Goal: Task Accomplishment & Management: Manage account settings

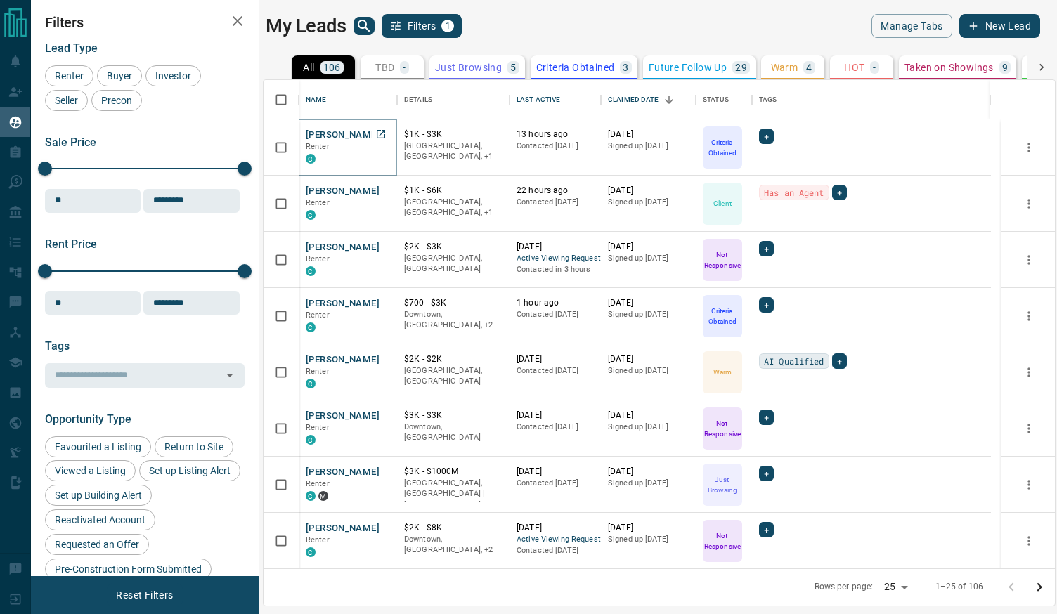
click at [353, 134] on button "[PERSON_NAME]" at bounding box center [343, 135] width 74 height 13
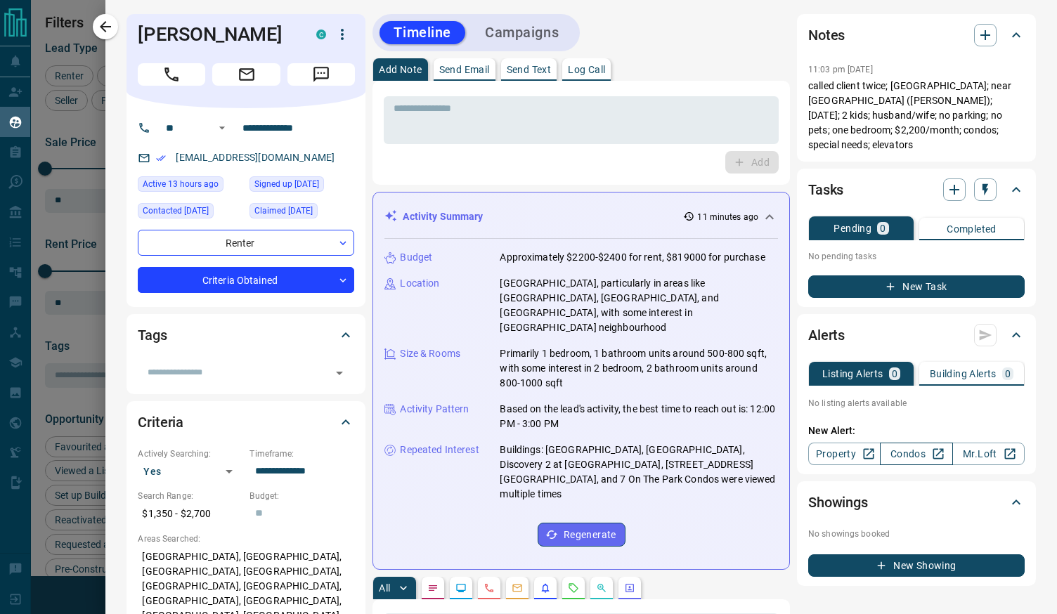
click at [918, 443] on link "Condos" at bounding box center [916, 454] width 72 height 22
click at [313, 160] on div "[EMAIL_ADDRESS][DOMAIN_NAME]" at bounding box center [246, 157] width 216 height 23
drag, startPoint x: 311, startPoint y: 160, endPoint x: 174, endPoint y: 157, distance: 136.3
click at [174, 157] on div "[EMAIL_ADDRESS][DOMAIN_NAME]" at bounding box center [246, 157] width 216 height 23
click at [311, 157] on div "[EMAIL_ADDRESS][DOMAIN_NAME]" at bounding box center [246, 157] width 216 height 23
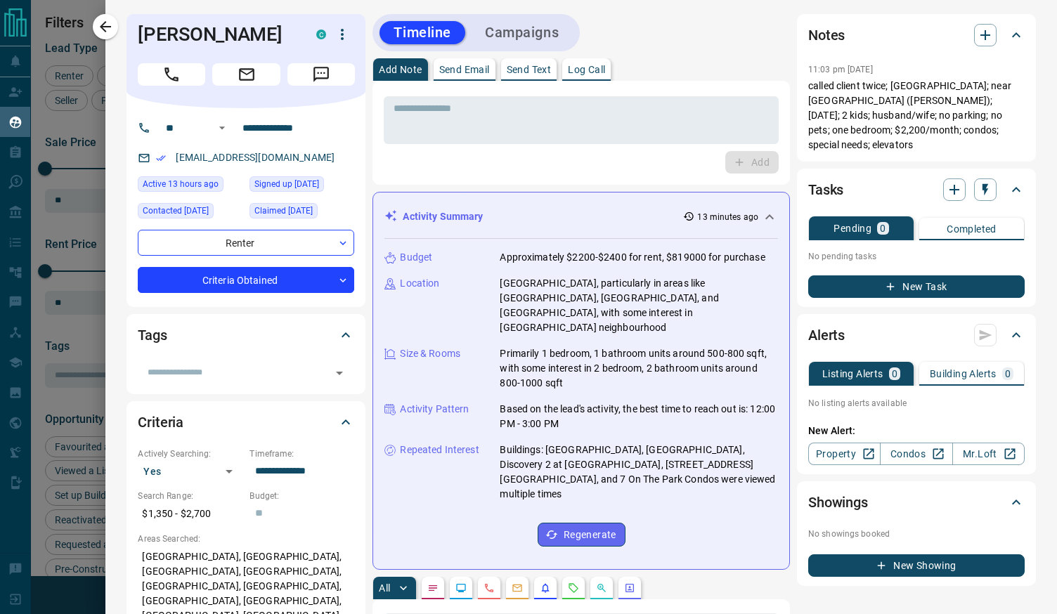
click at [473, 77] on button "Send Email" at bounding box center [465, 69] width 62 height 22
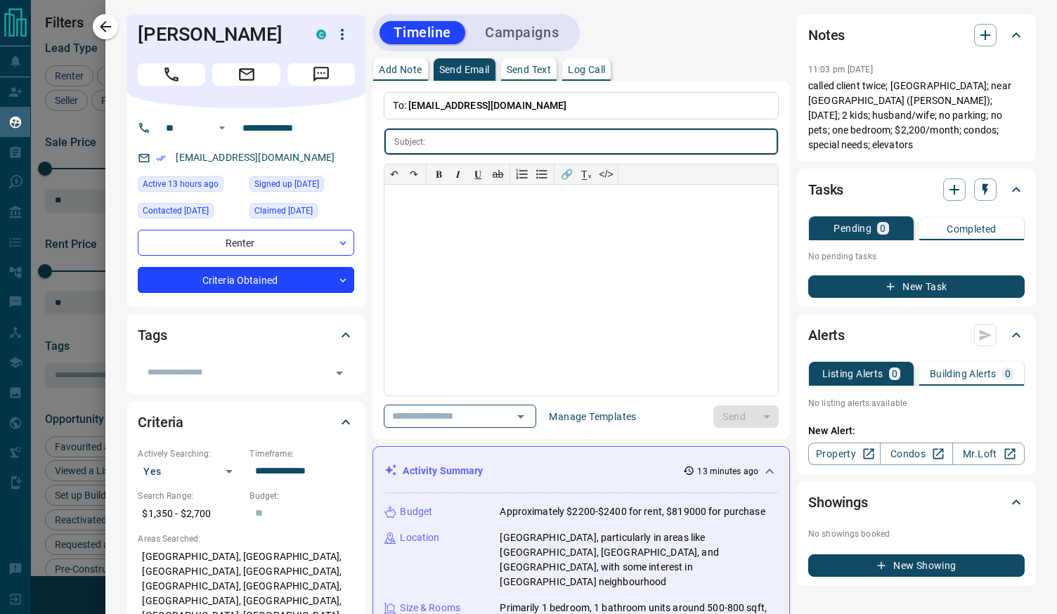
click at [402, 79] on button "Add Note" at bounding box center [400, 69] width 54 height 22
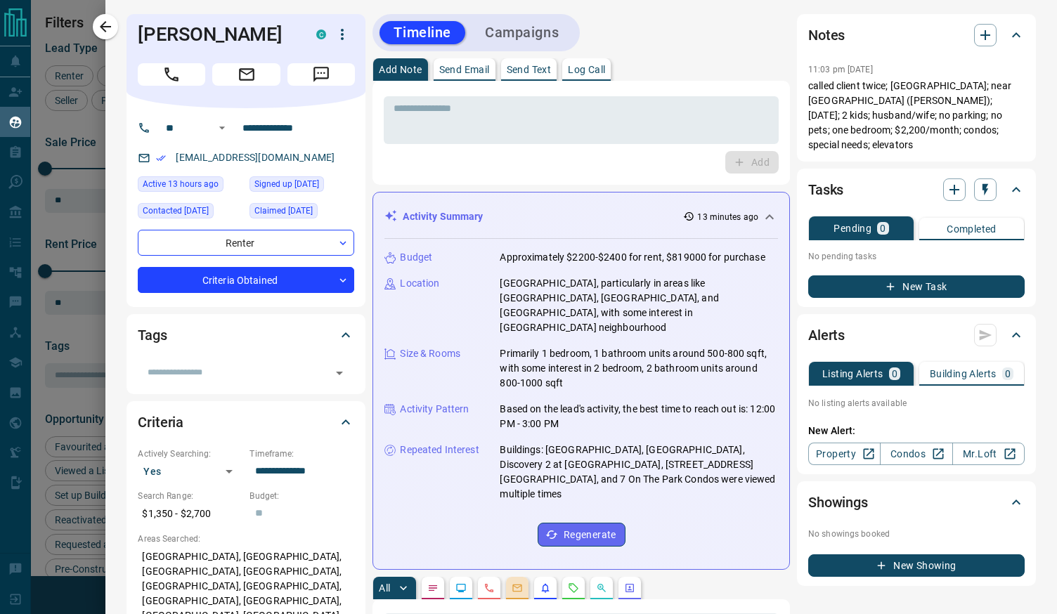
click at [512, 583] on icon "Emails" at bounding box center [517, 588] width 11 height 11
click at [110, 33] on icon "button" at bounding box center [105, 26] width 17 height 17
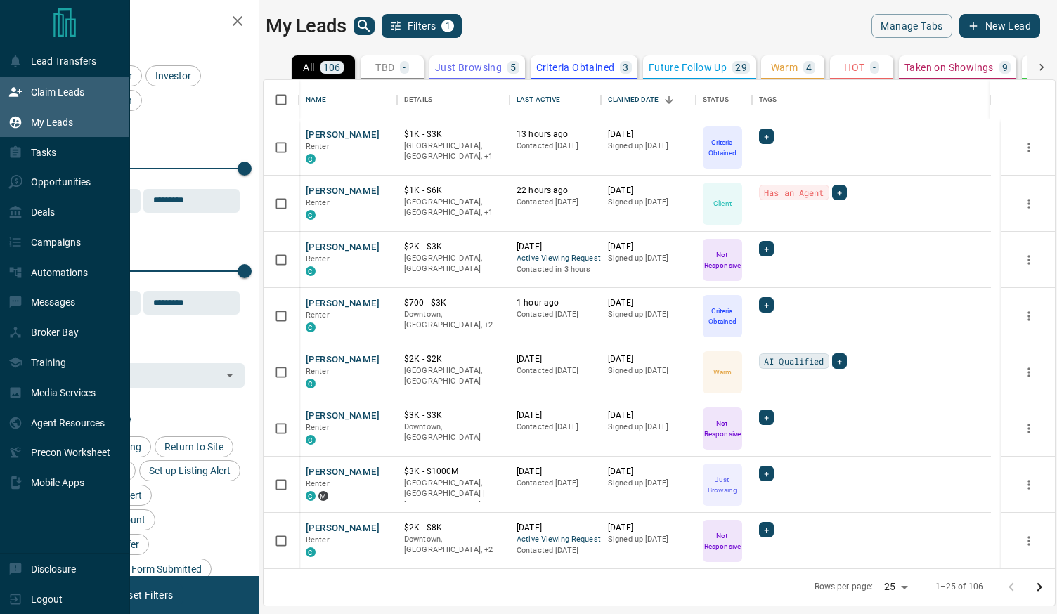
click at [58, 91] on p "Claim Leads" at bounding box center [57, 91] width 53 height 11
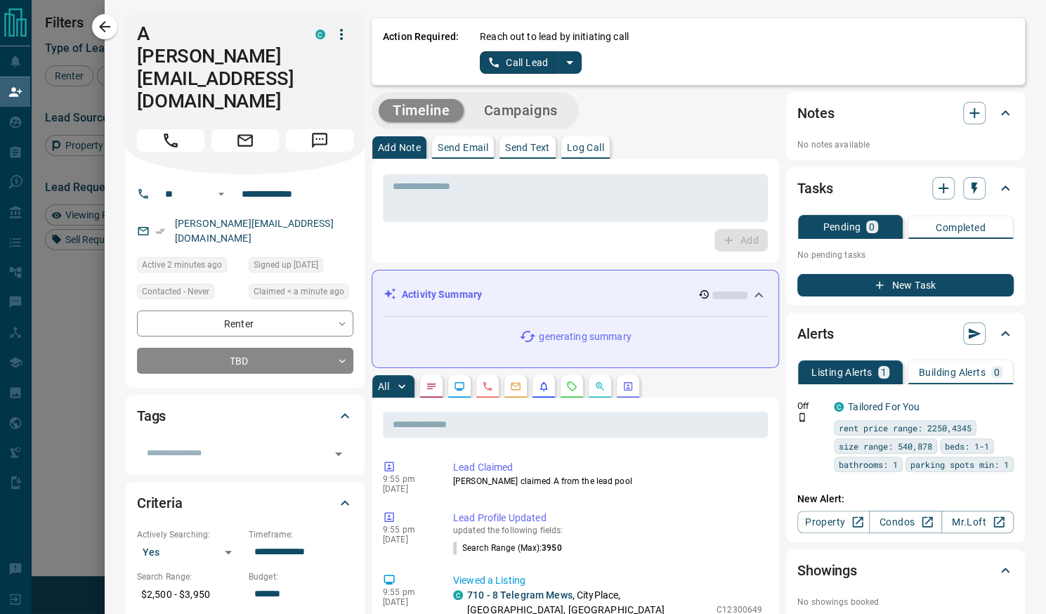
click at [567, 63] on button "split button" at bounding box center [570, 62] width 24 height 22
click at [525, 93] on li "Call Lead" at bounding box center [530, 89] width 86 height 21
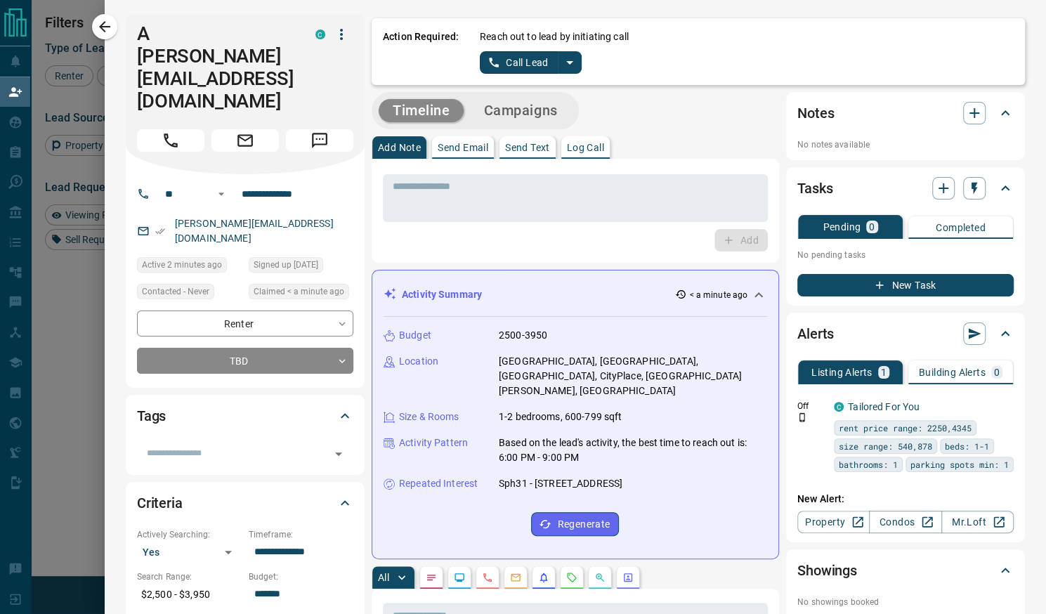
click at [561, 57] on icon "split button" at bounding box center [569, 62] width 17 height 17
click at [530, 86] on li "Call Lead" at bounding box center [530, 89] width 86 height 21
click at [561, 57] on icon "split button" at bounding box center [569, 62] width 17 height 17
click at [534, 115] on li "Log Manual Call" at bounding box center [530, 110] width 86 height 21
click at [516, 63] on button "Log Manual Call" at bounding box center [526, 62] width 93 height 22
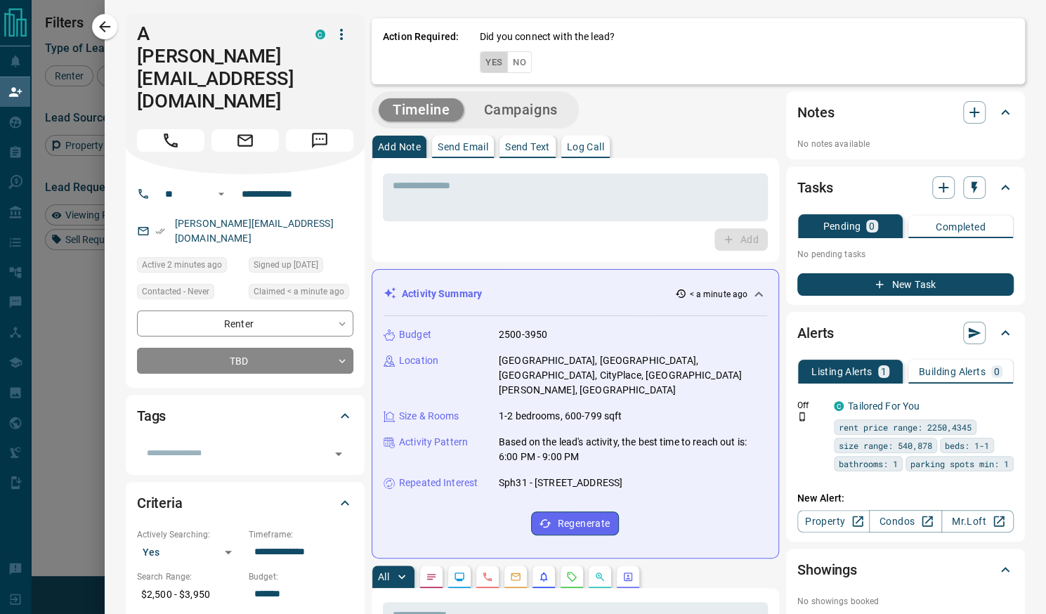
click at [480, 59] on button "Yes" at bounding box center [494, 62] width 28 height 22
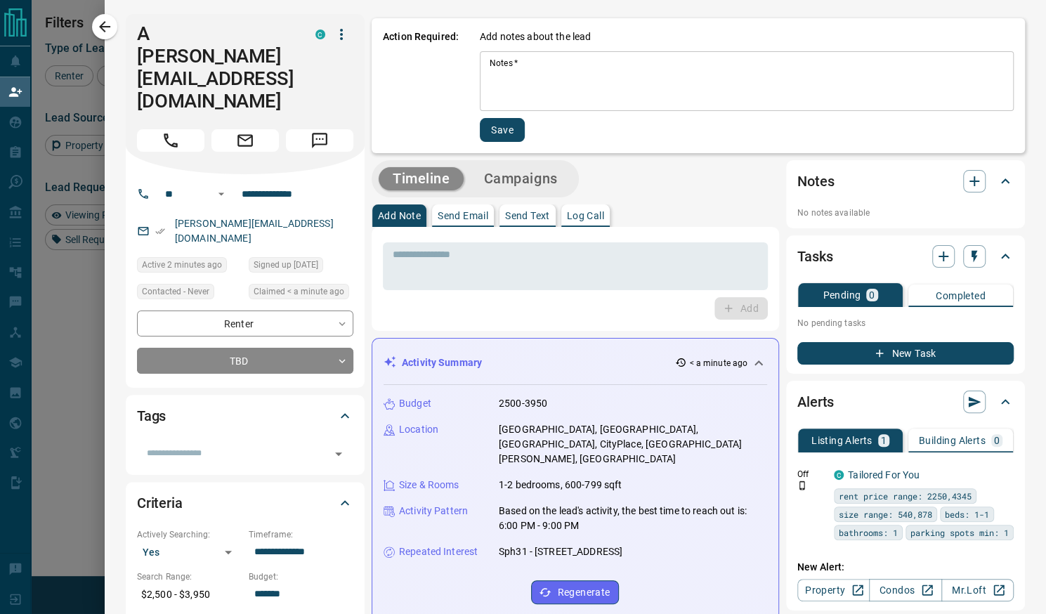
click at [560, 88] on textarea "Notes   *" at bounding box center [747, 82] width 514 height 48
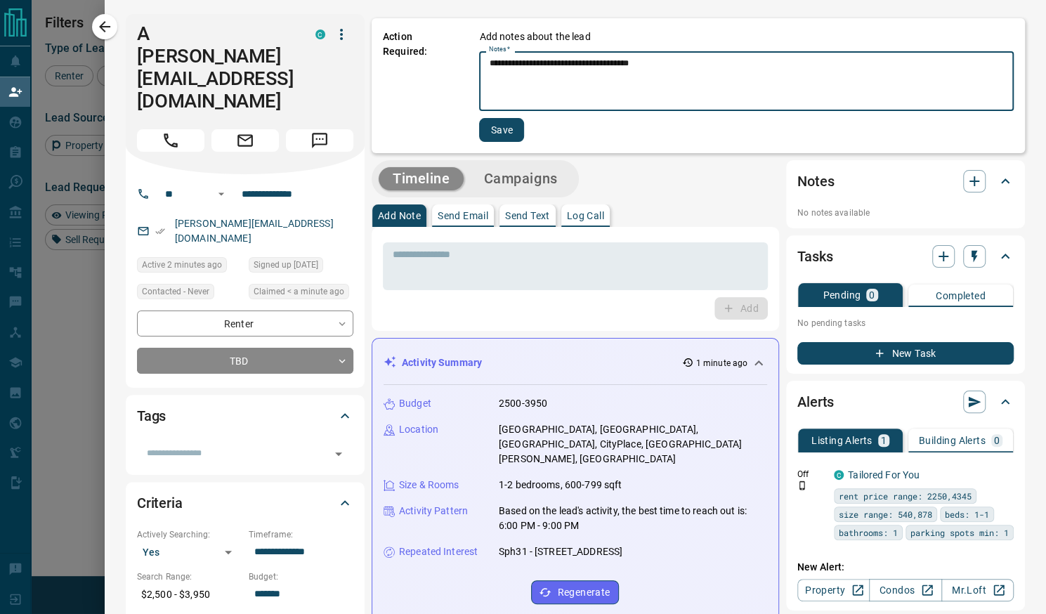
type textarea "**********"
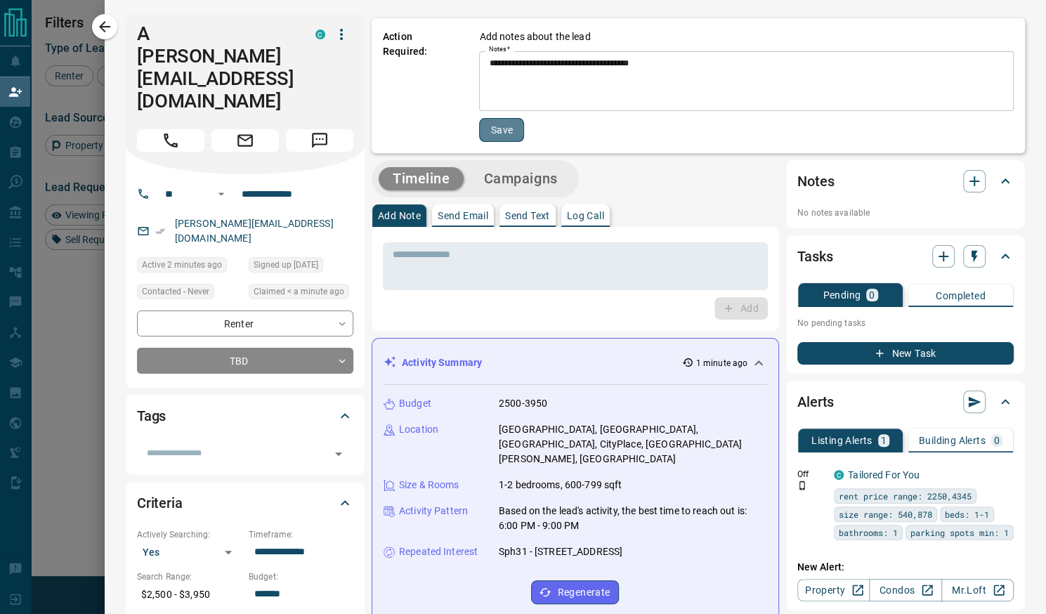
click at [493, 122] on button "Save" at bounding box center [501, 130] width 45 height 24
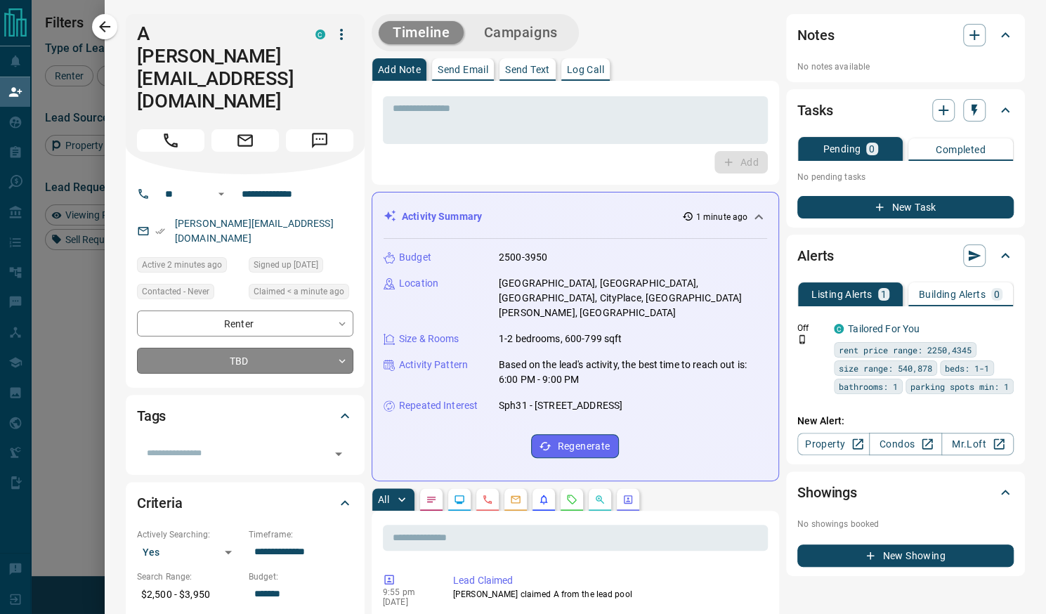
click at [267, 297] on body "Lead Transfers Claim Leads My Leads Tasks Opportunities Deals Campaigns Automat…" at bounding box center [523, 259] width 1046 height 519
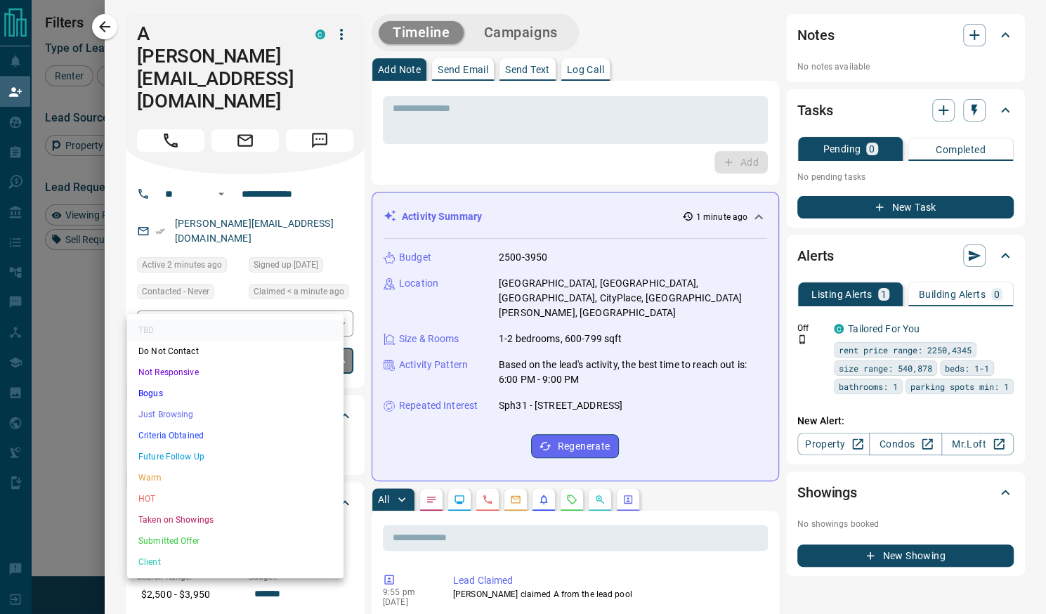
click at [208, 463] on li "Future Follow Up" at bounding box center [235, 456] width 216 height 21
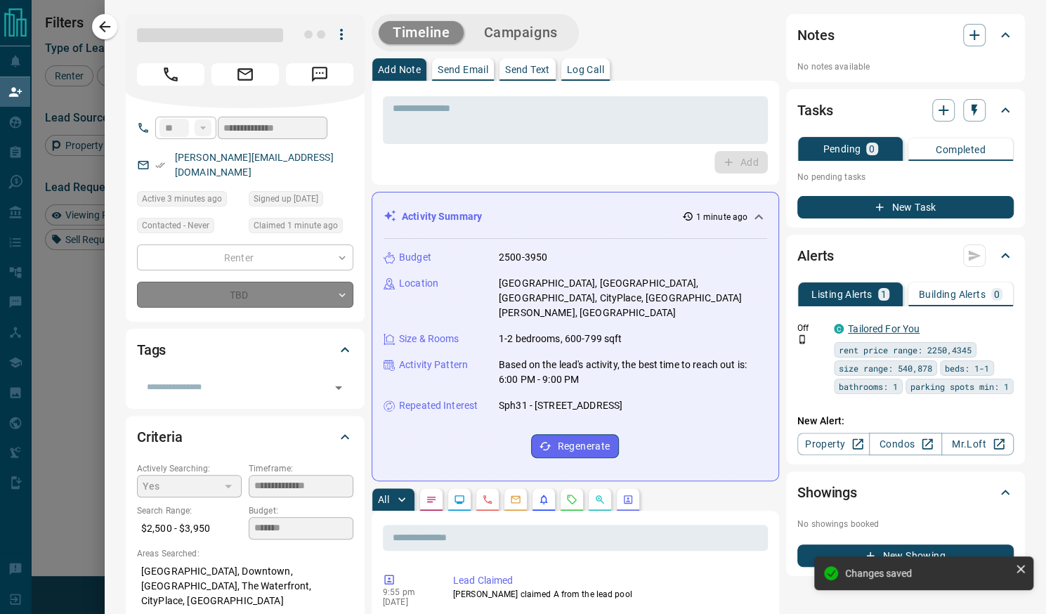
type input "*"
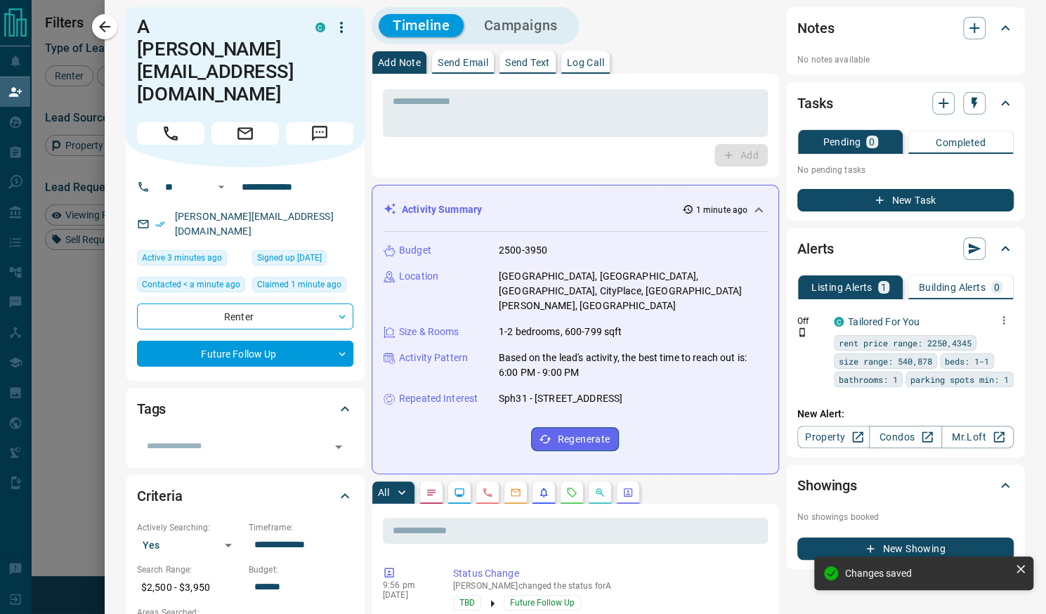
scroll to position [2, 0]
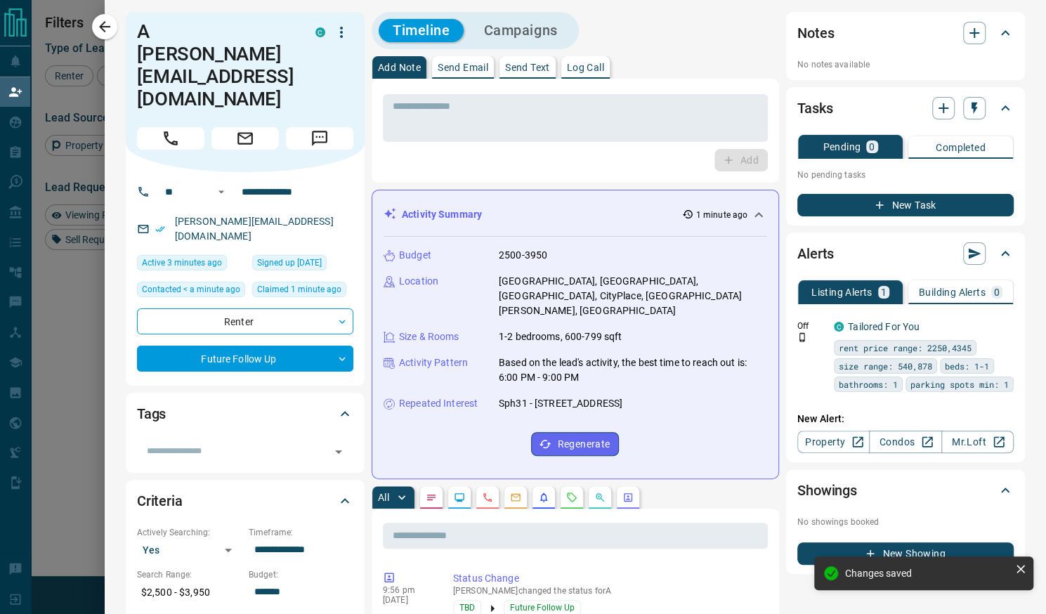
click at [916, 196] on button "New Task" at bounding box center [906, 205] width 216 height 22
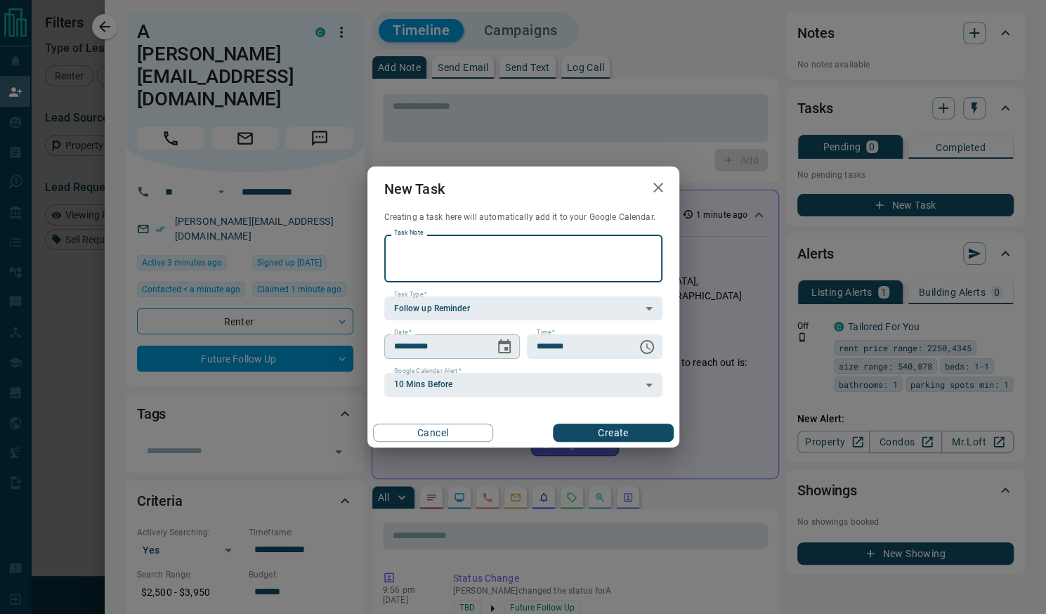
click at [514, 351] on button "Choose date, selected date is Aug 17, 2025" at bounding box center [504, 347] width 28 height 28
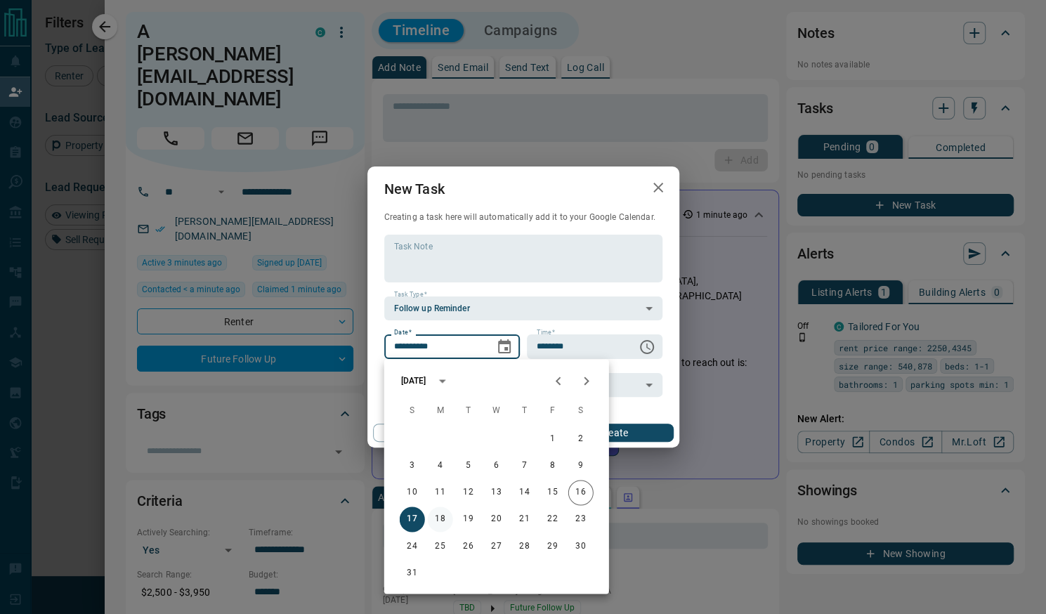
click at [435, 518] on button "18" at bounding box center [440, 519] width 25 height 25
type input "**********"
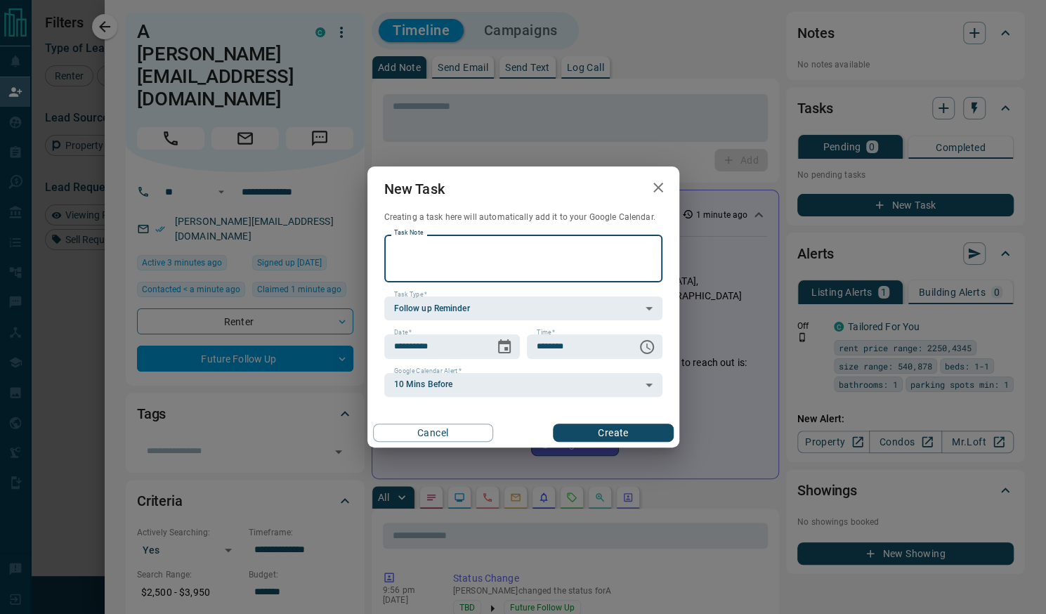
click at [471, 257] on textarea "Task Note" at bounding box center [523, 259] width 259 height 36
type textarea "*"
type textarea "**********"
click at [587, 353] on input "********" at bounding box center [577, 346] width 100 height 24
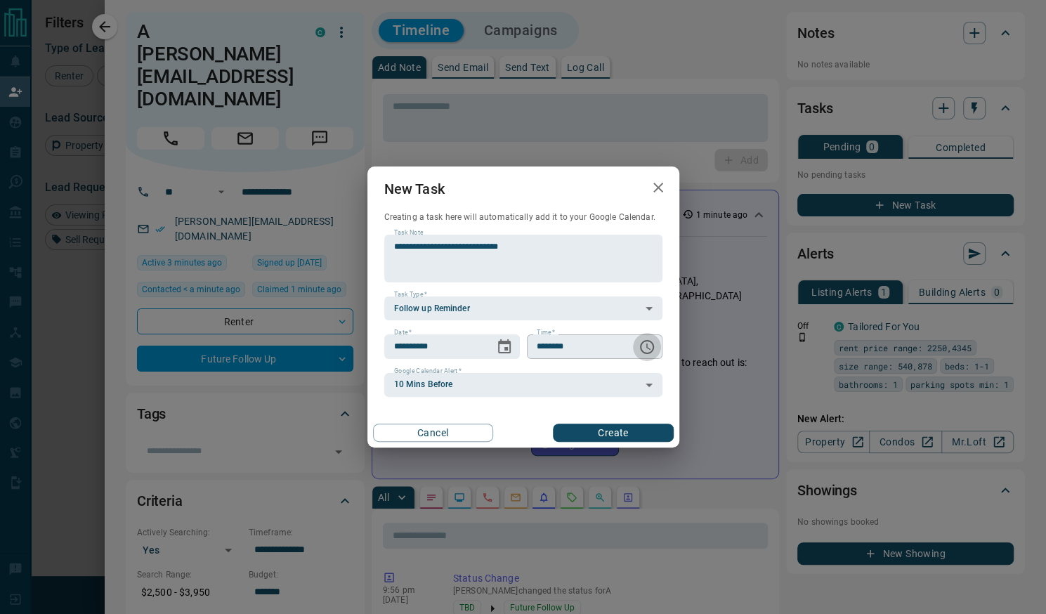
click at [651, 342] on icon "Choose time, selected time is 6:00 AM" at bounding box center [647, 347] width 14 height 14
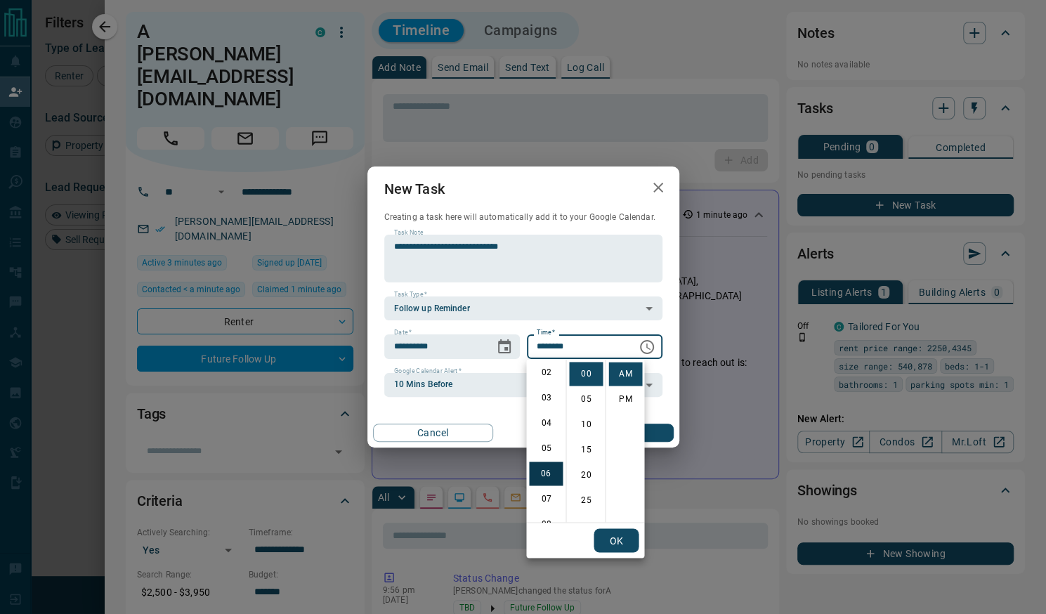
scroll to position [0, 0]
click at [549, 368] on li "12" at bounding box center [546, 374] width 34 height 24
click at [628, 395] on li "PM" at bounding box center [626, 399] width 34 height 24
type input "********"
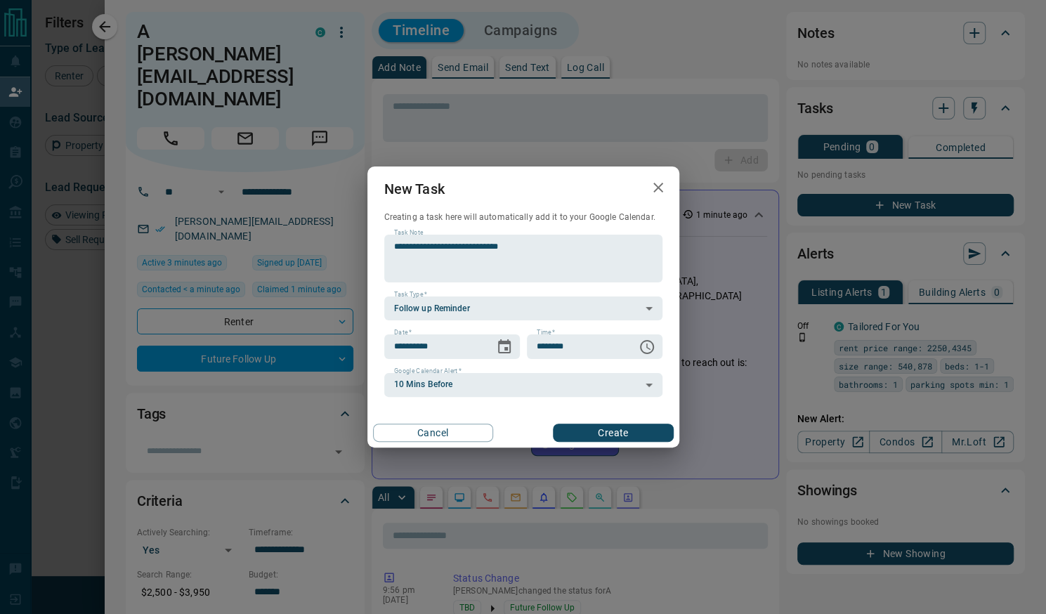
scroll to position [21, 0]
click at [633, 430] on button "Create" at bounding box center [613, 433] width 120 height 18
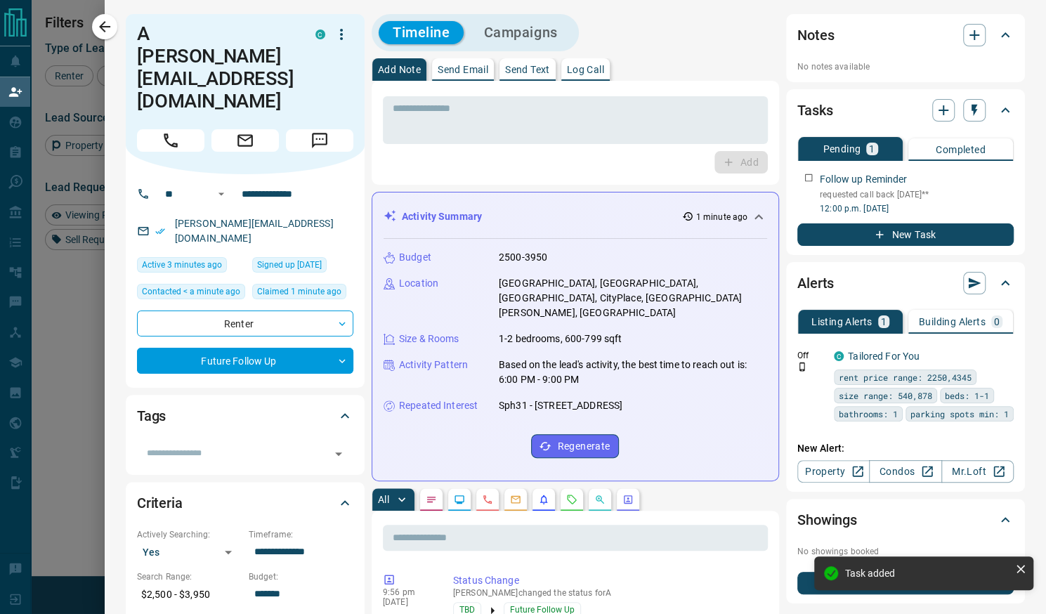
scroll to position [0, 0]
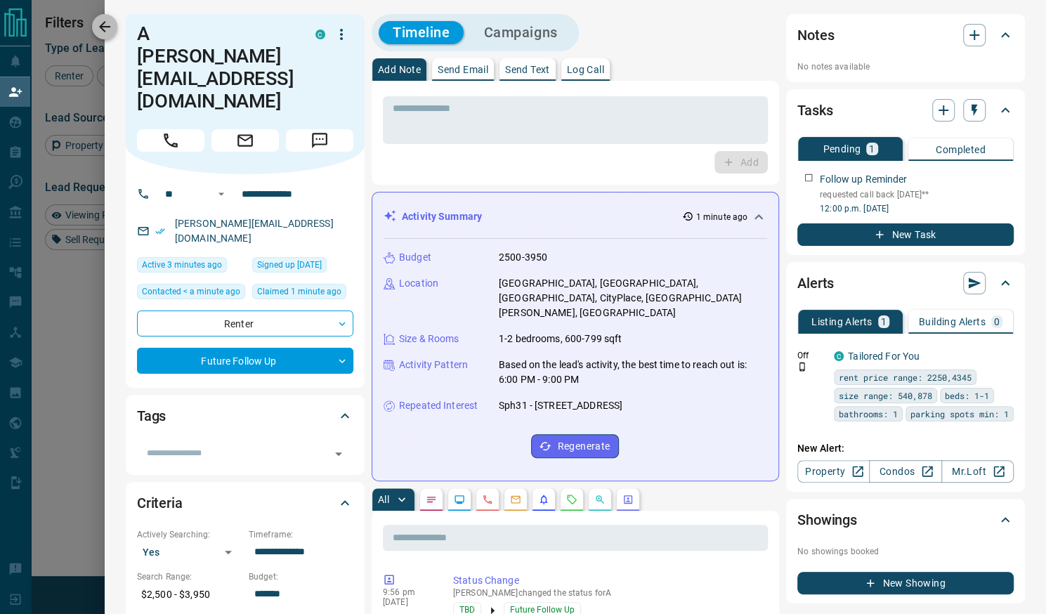
click at [101, 27] on icon "button" at bounding box center [104, 26] width 11 height 11
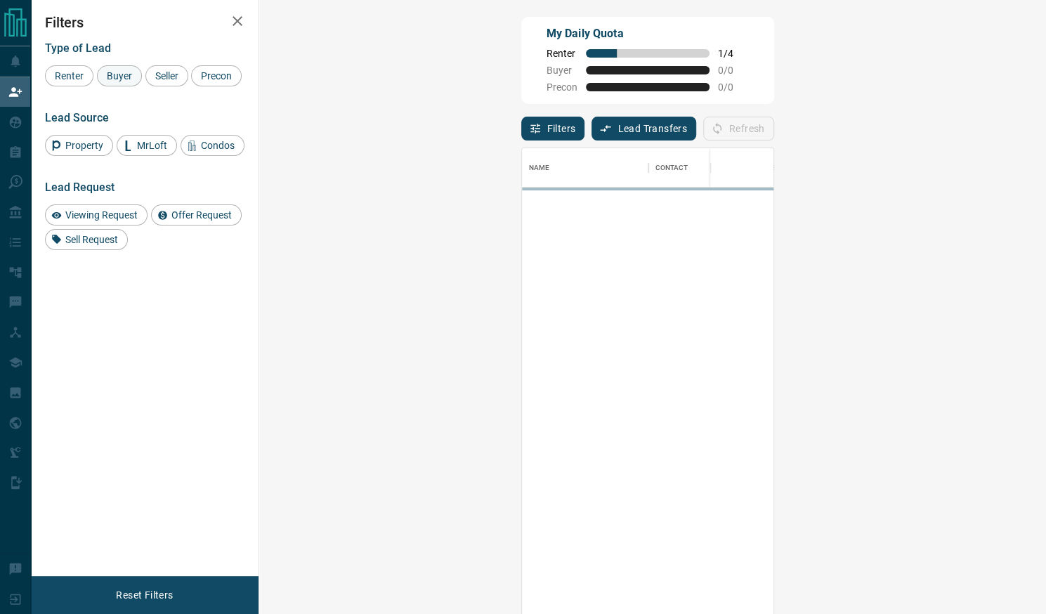
scroll to position [458, 746]
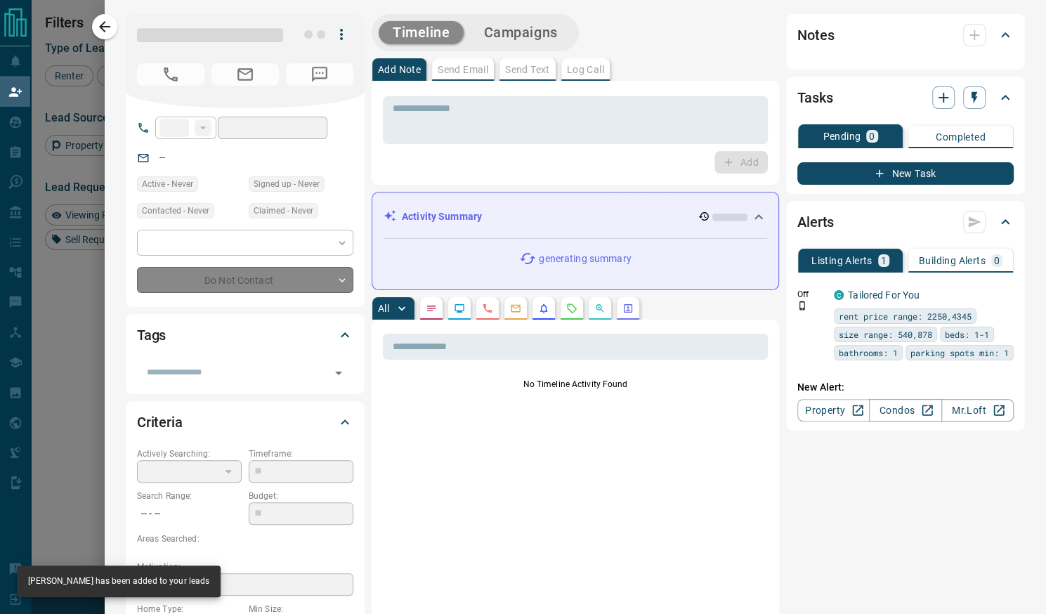
type input "**"
type input "**********"
type input "**"
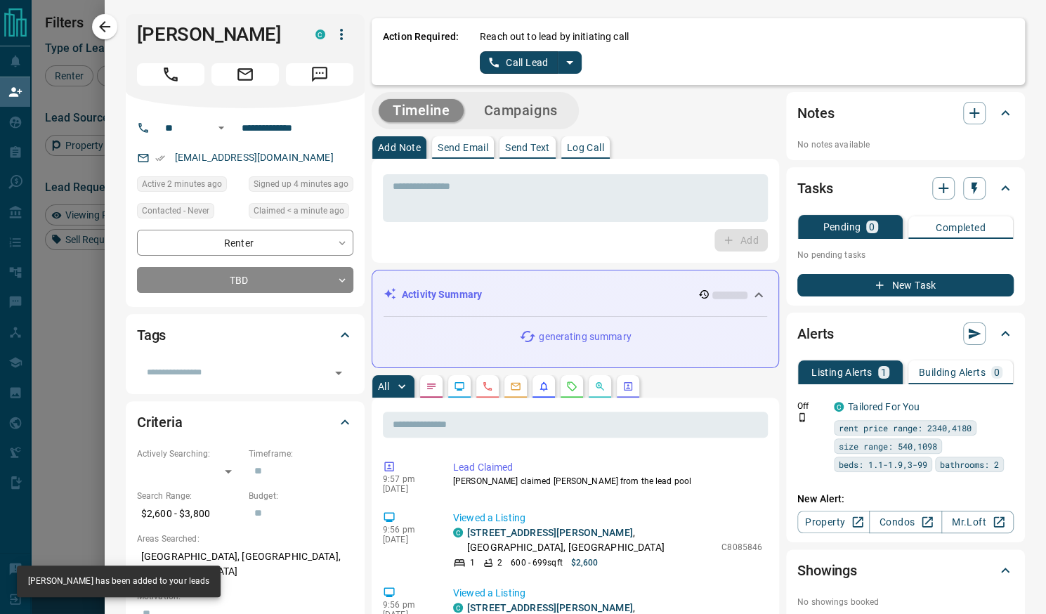
click at [566, 64] on icon "split button" at bounding box center [569, 62] width 17 height 17
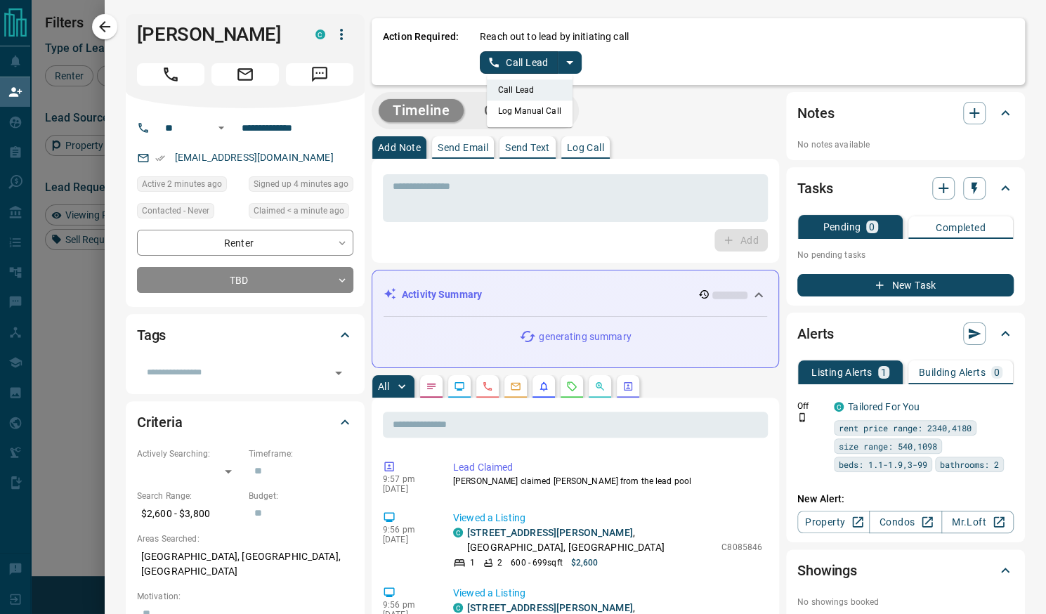
click at [537, 91] on li "Call Lead" at bounding box center [530, 89] width 86 height 21
click at [561, 62] on icon "split button" at bounding box center [569, 62] width 17 height 17
click at [512, 115] on li "Log Manual Call" at bounding box center [530, 110] width 86 height 21
click at [516, 65] on button "Log Manual Call" at bounding box center [526, 62] width 93 height 22
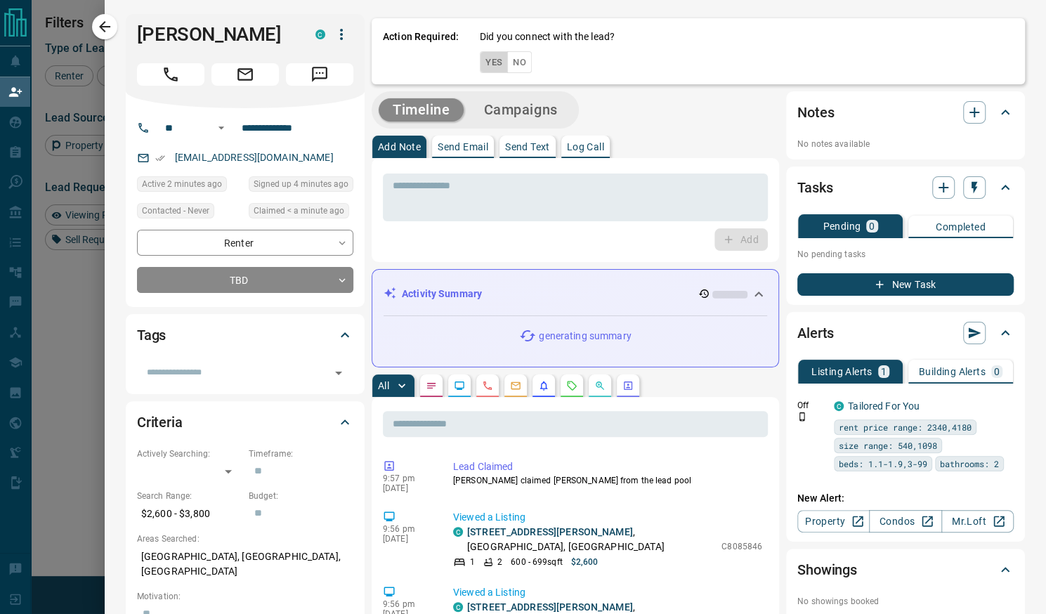
click at [482, 68] on button "Yes" at bounding box center [494, 62] width 28 height 22
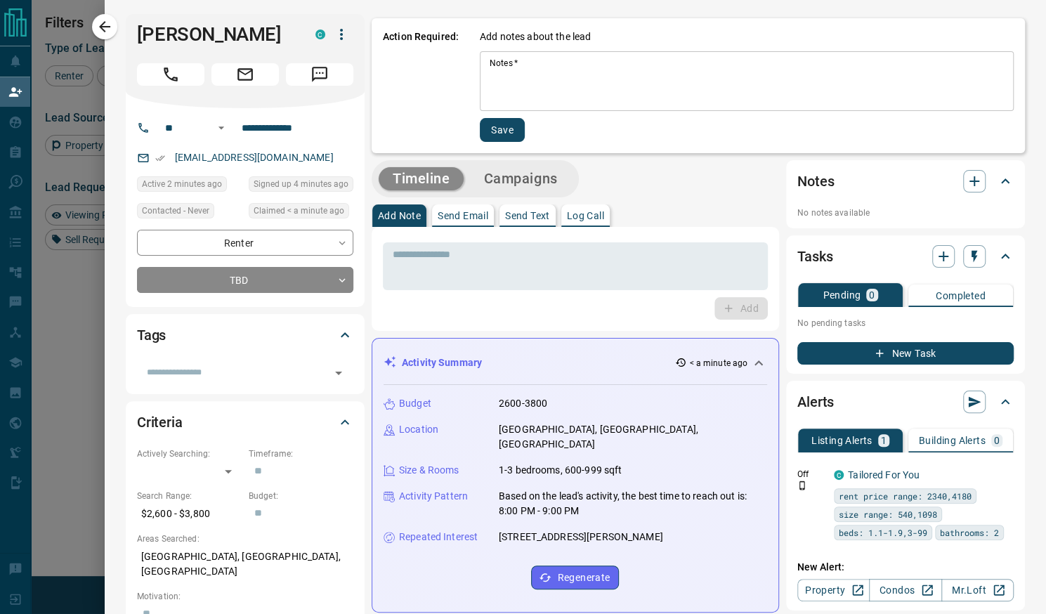
click at [531, 81] on textarea "Notes   *" at bounding box center [747, 82] width 514 height 48
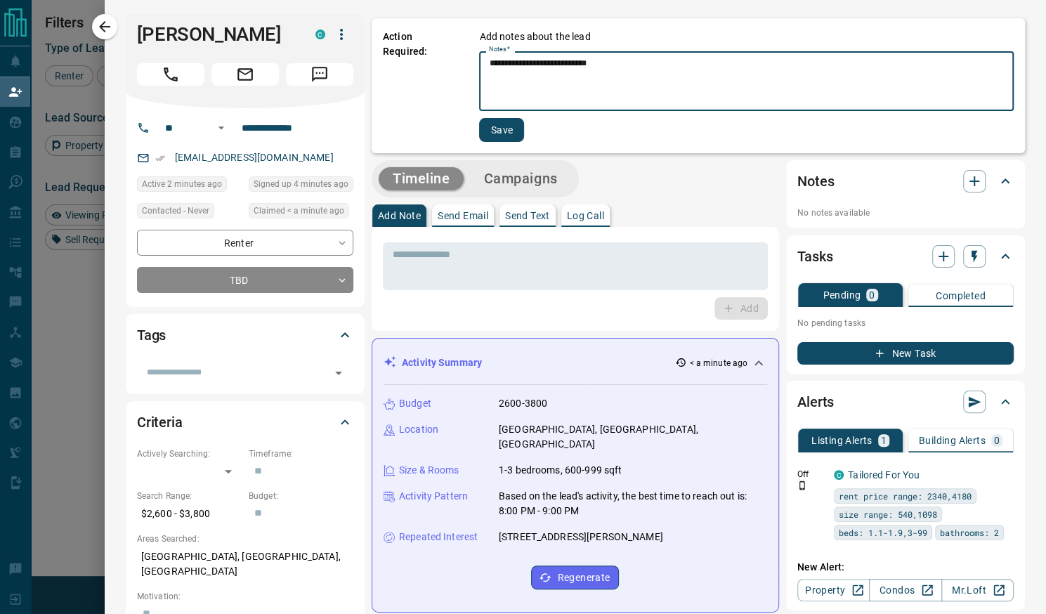
type textarea "**********"
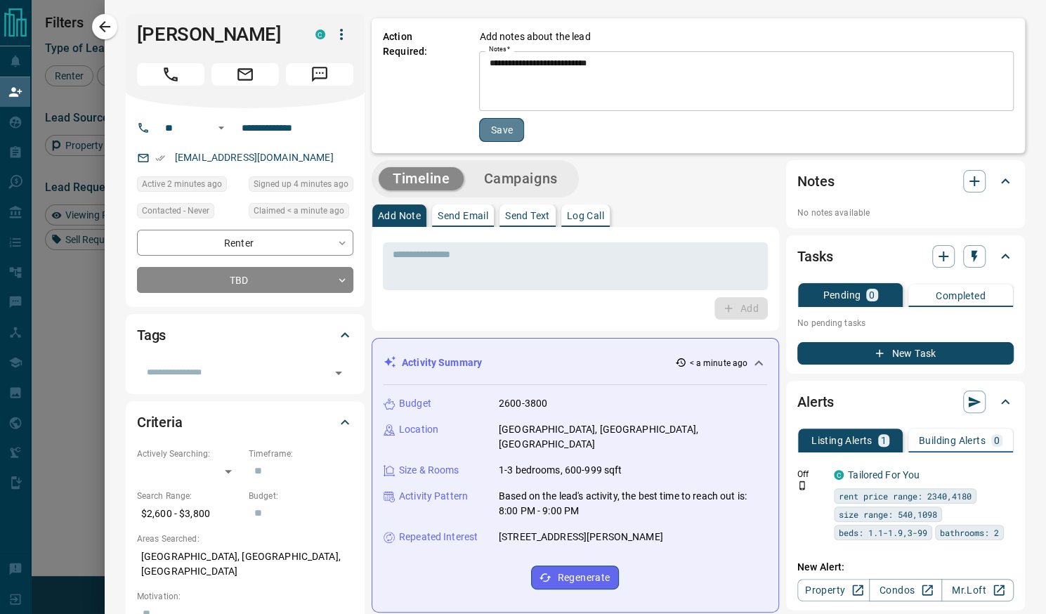
click at [493, 122] on button "Save" at bounding box center [501, 130] width 45 height 24
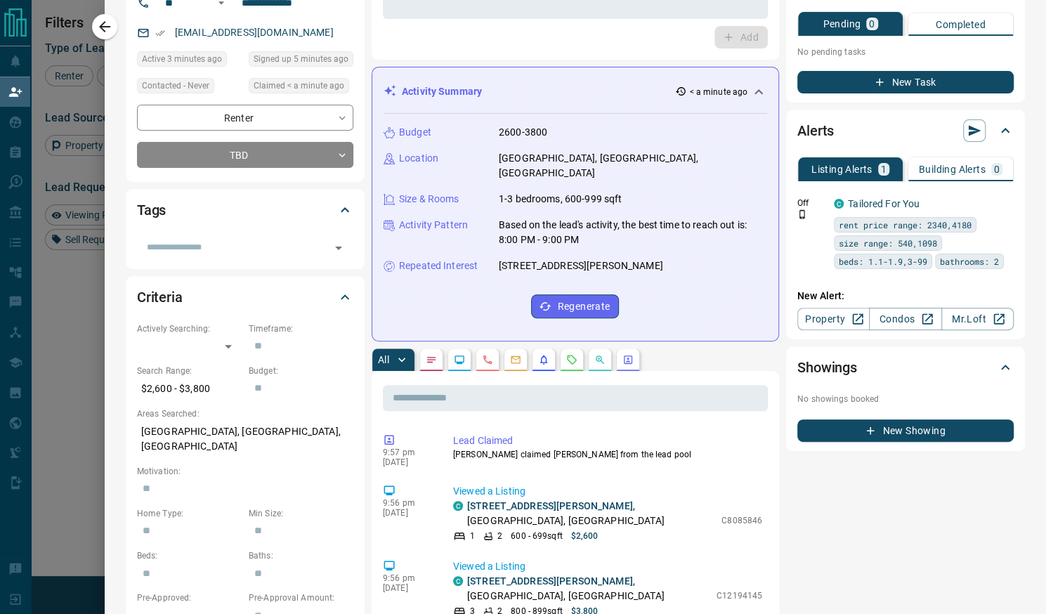
scroll to position [0, 0]
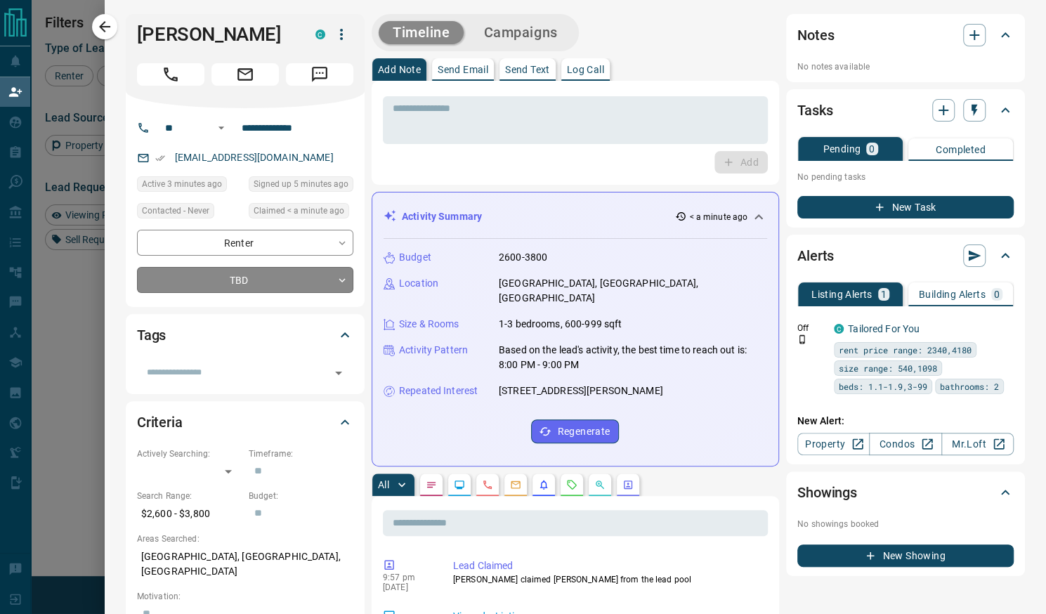
click at [328, 281] on body "Lead Transfers Claim Leads My Leads Tasks Opportunities Deals Campaigns Automat…" at bounding box center [523, 259] width 1046 height 519
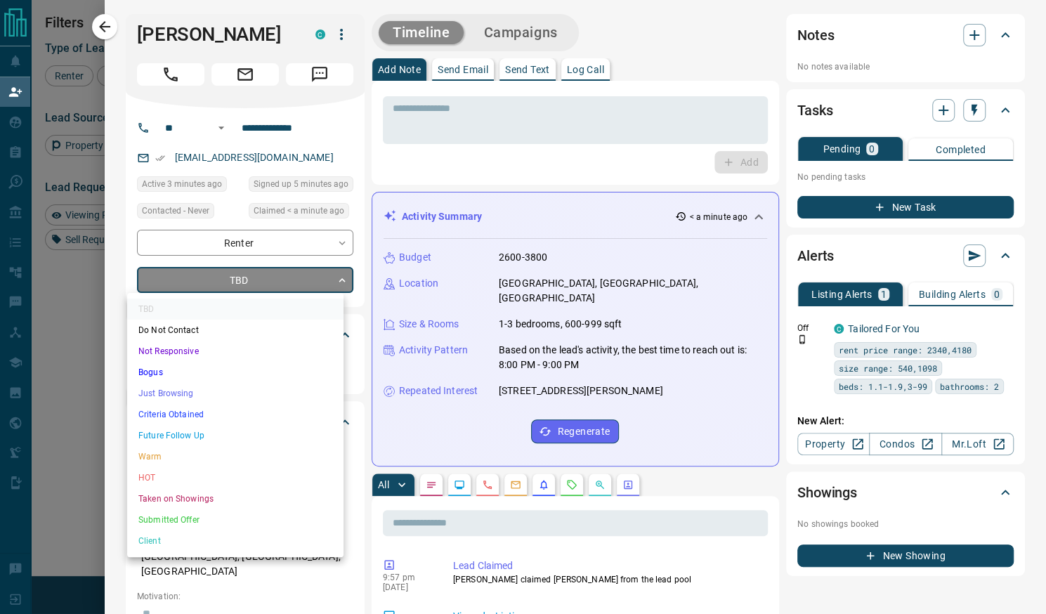
click at [243, 375] on li "Bogus" at bounding box center [235, 372] width 216 height 21
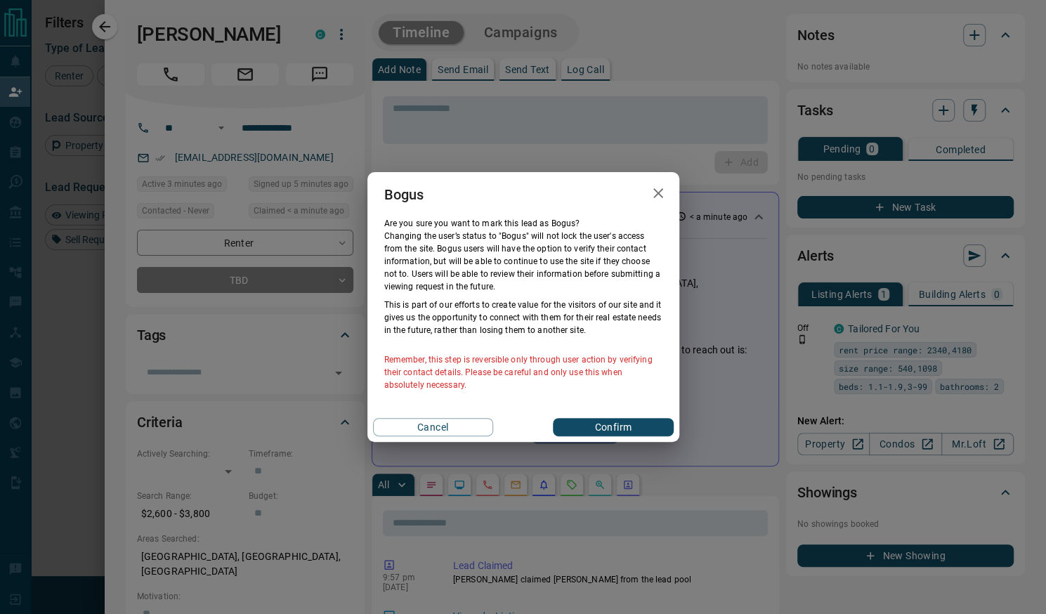
click at [613, 423] on button "Confirm" at bounding box center [613, 427] width 120 height 18
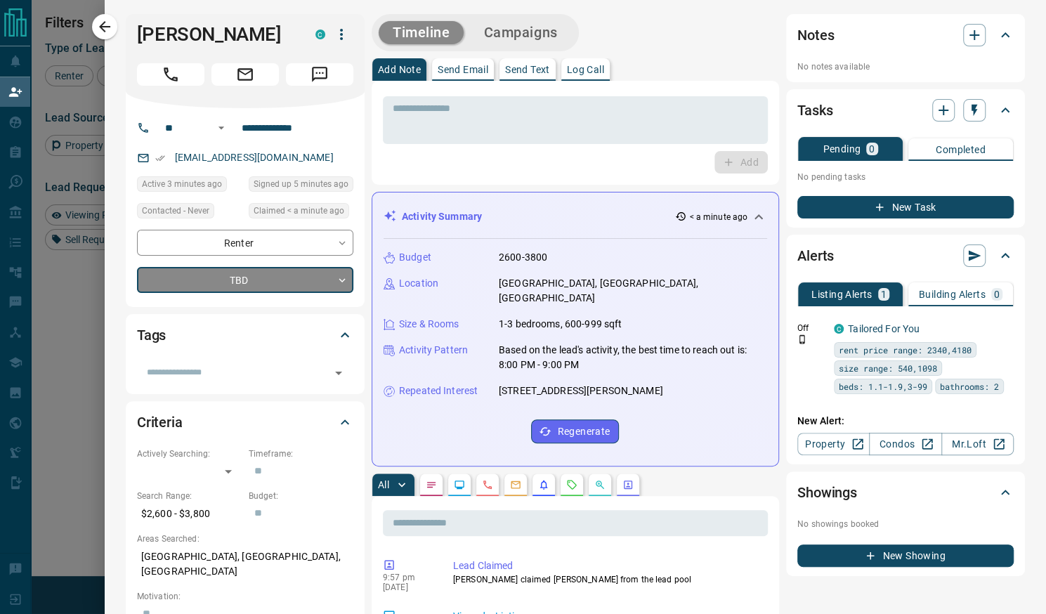
type input "**********"
type input "*"
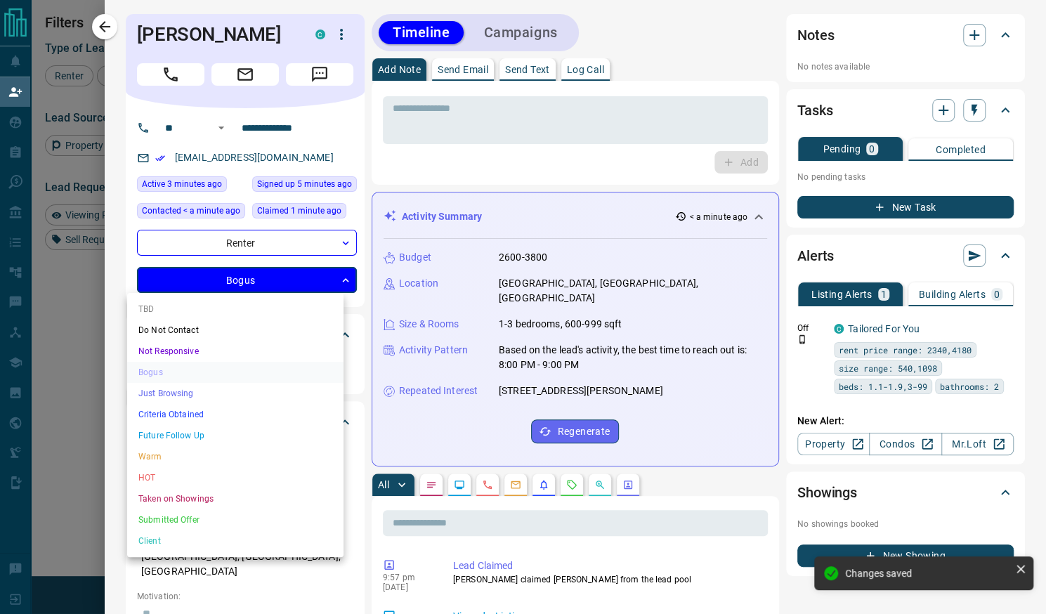
click at [305, 275] on body "Lead Transfers Claim Leads My Leads Tasks Opportunities Deals Campaigns Automat…" at bounding box center [523, 259] width 1046 height 519
click at [228, 329] on li "Do Not Contact" at bounding box center [235, 330] width 216 height 21
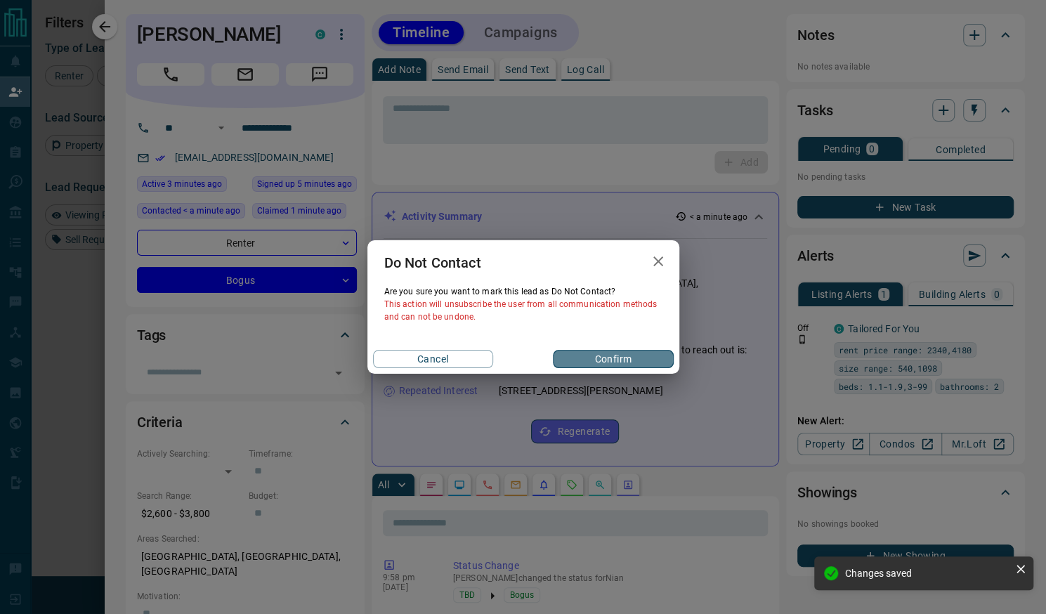
click at [600, 354] on button "Confirm" at bounding box center [613, 359] width 120 height 18
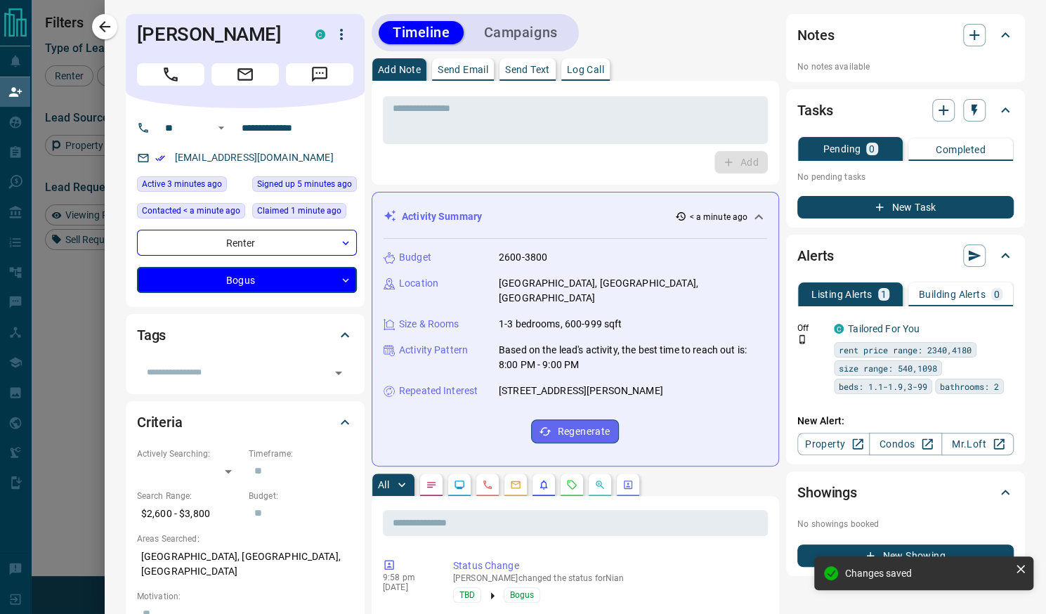
type input "**********"
type input "*"
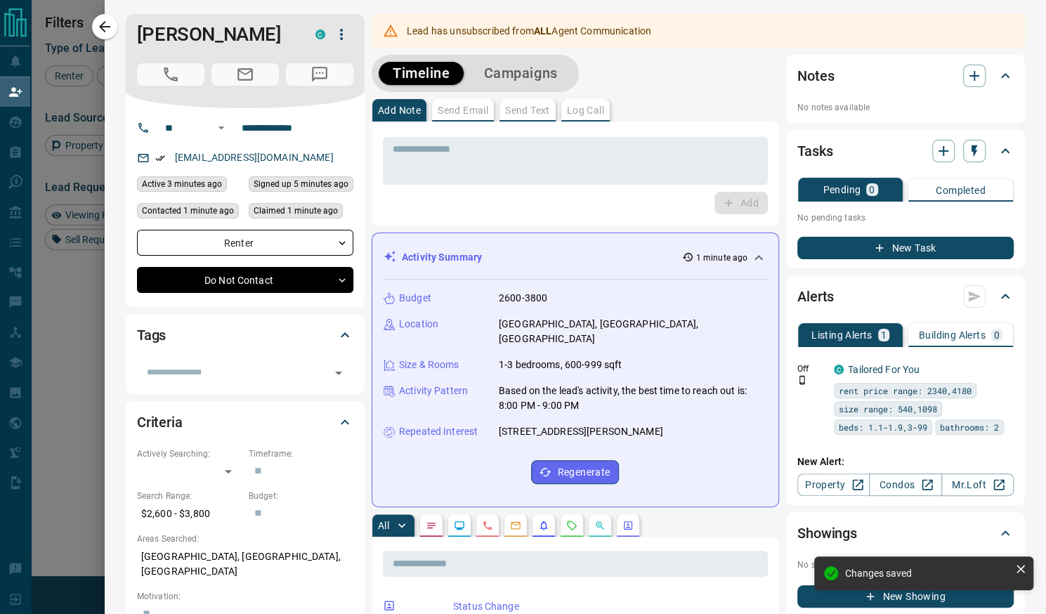
click at [100, 23] on icon "button" at bounding box center [104, 26] width 17 height 17
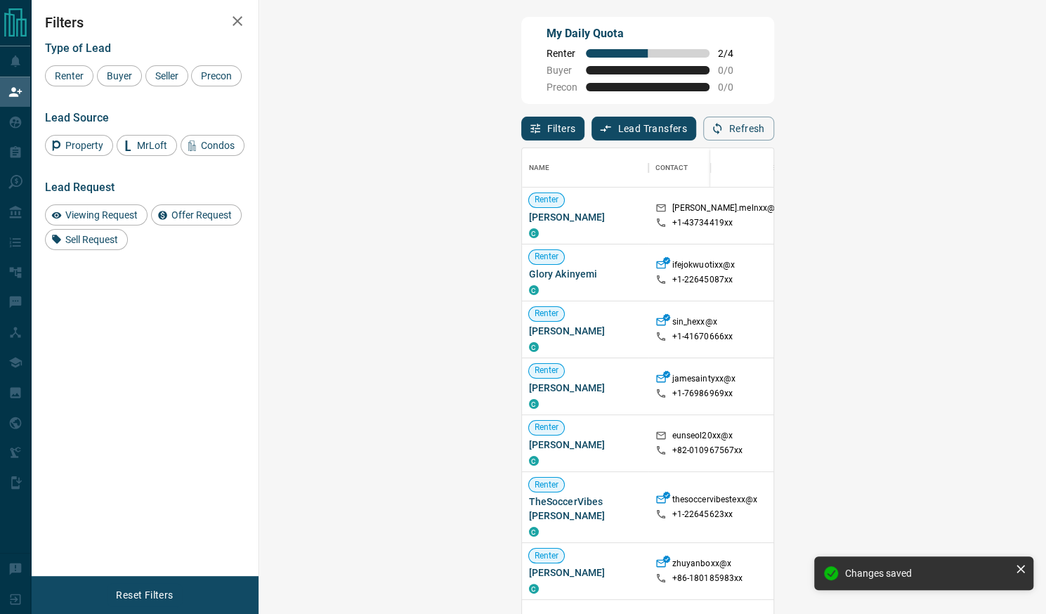
scroll to position [458, 746]
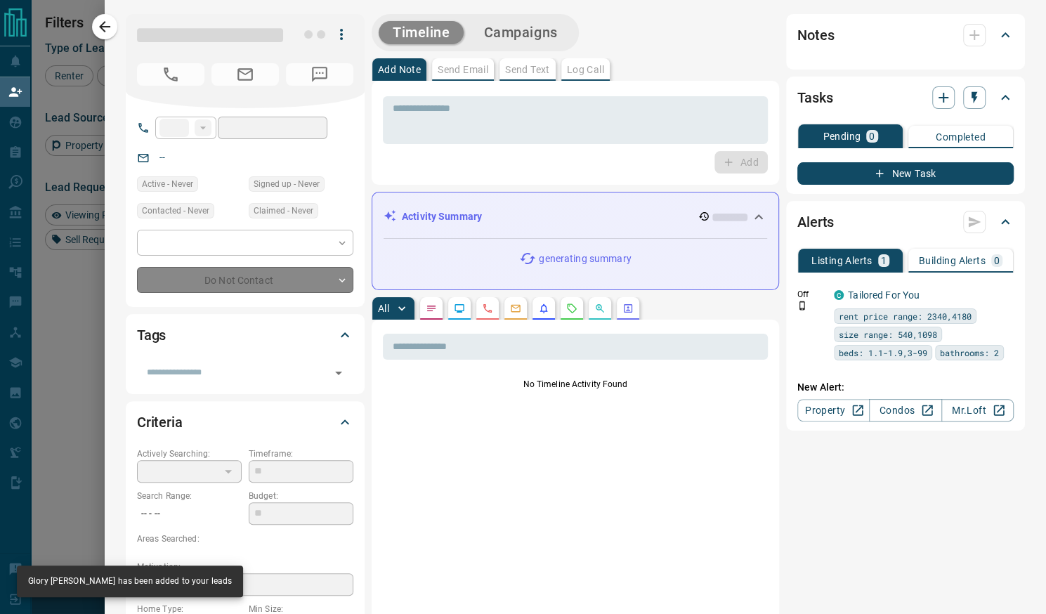
type input "**"
type input "**********"
type input "**"
type input "*"
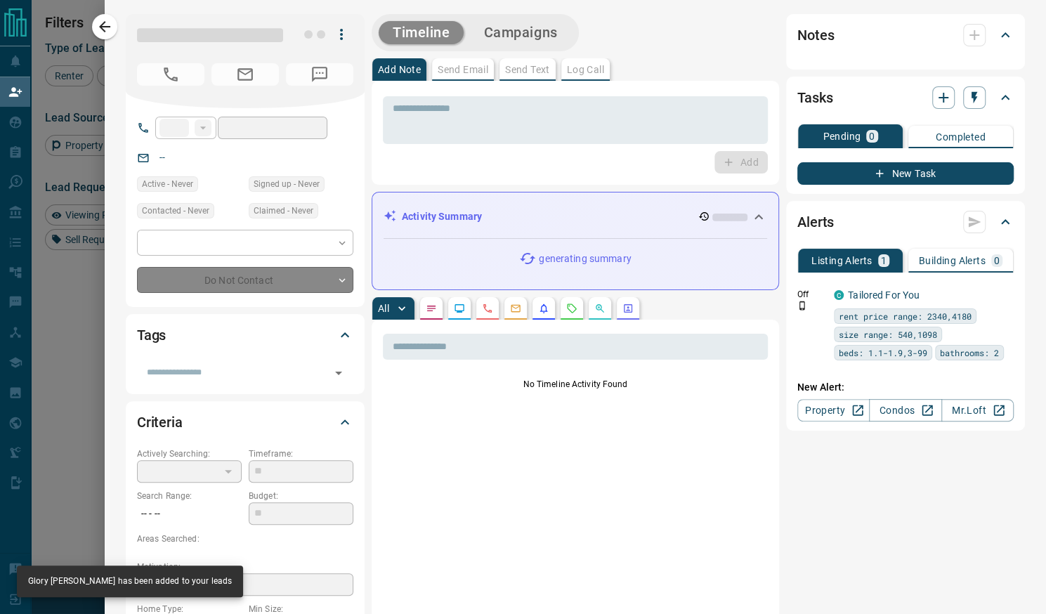
type input "**********"
type input "*******"
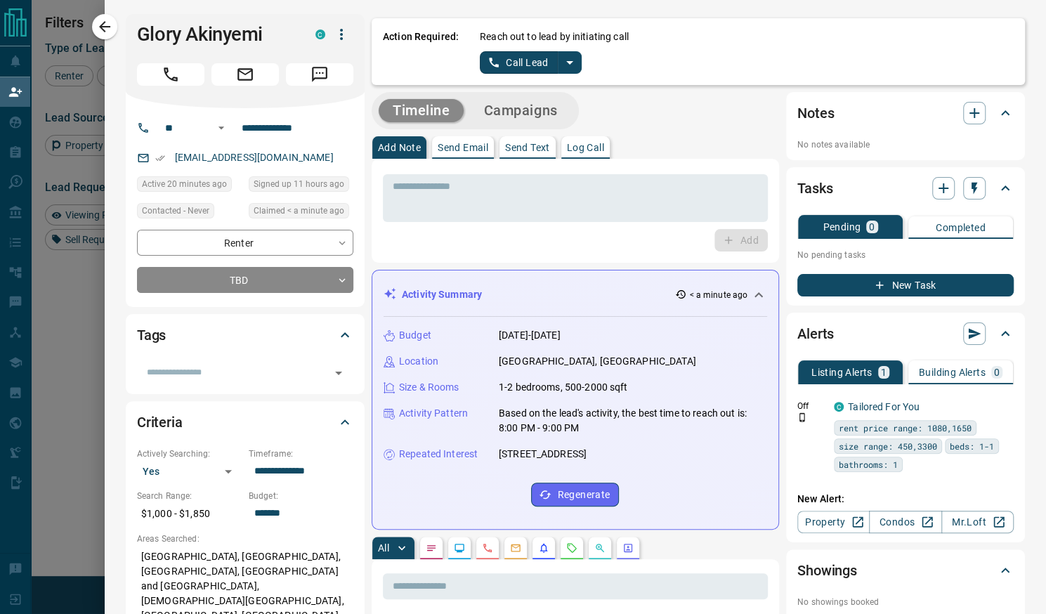
click at [566, 61] on icon "split button" at bounding box center [569, 63] width 7 height 4
click at [541, 93] on li "Call Lead" at bounding box center [530, 89] width 86 height 21
click at [568, 48] on div "Reach out to lead by initiating call Call Lead" at bounding box center [747, 52] width 534 height 44
click at [566, 52] on button "split button" at bounding box center [570, 62] width 24 height 22
click at [539, 107] on li "Log Manual Call" at bounding box center [530, 110] width 86 height 21
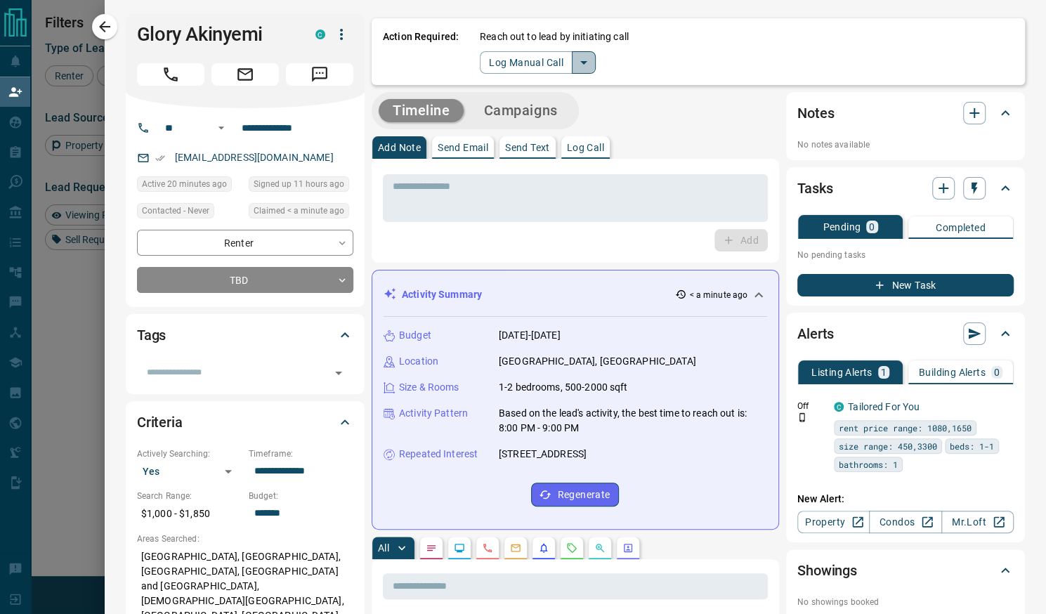
click at [575, 55] on icon "split button" at bounding box center [583, 62] width 17 height 17
click at [530, 109] on li "Log Manual Call" at bounding box center [537, 110] width 86 height 21
click at [575, 61] on icon "split button" at bounding box center [583, 62] width 17 height 17
click at [528, 112] on li "Log Manual Call" at bounding box center [537, 110] width 86 height 21
click at [521, 67] on button "Log Manual Call" at bounding box center [526, 62] width 93 height 22
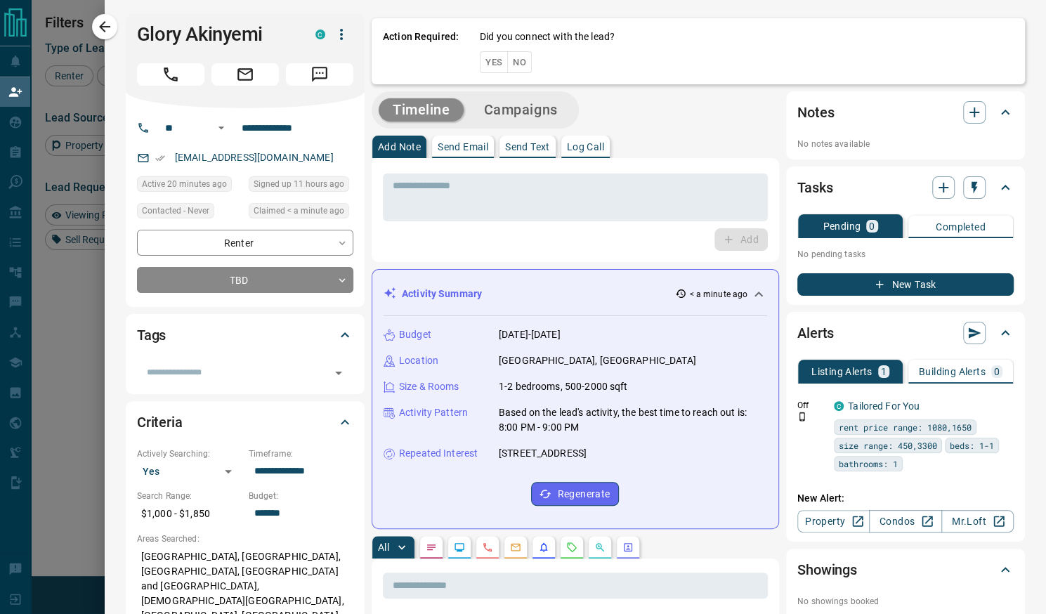
click at [480, 67] on button "Yes" at bounding box center [494, 62] width 28 height 22
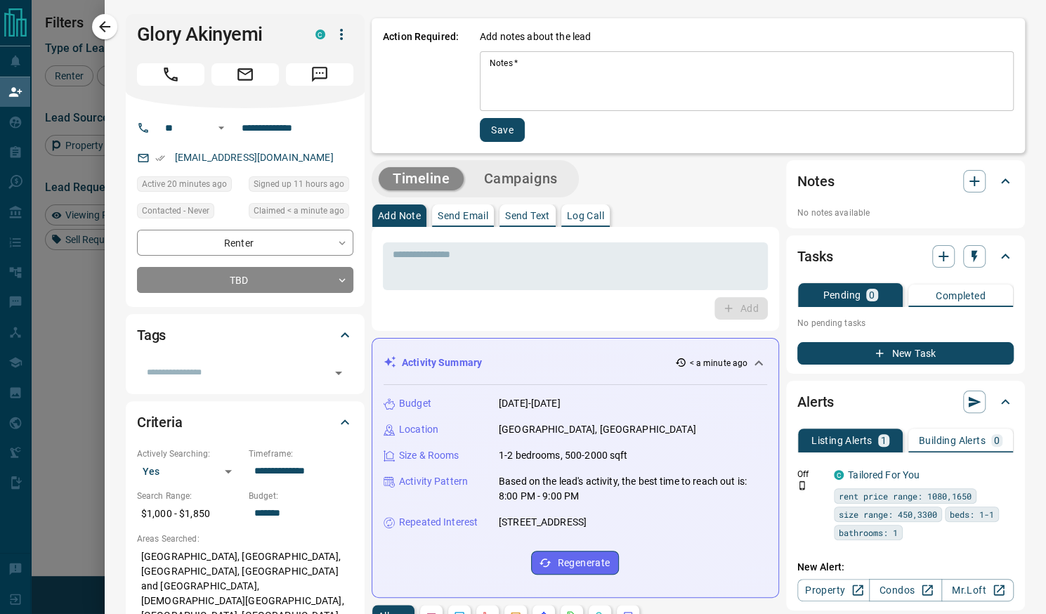
click at [497, 86] on textarea "Notes   *" at bounding box center [747, 82] width 514 height 48
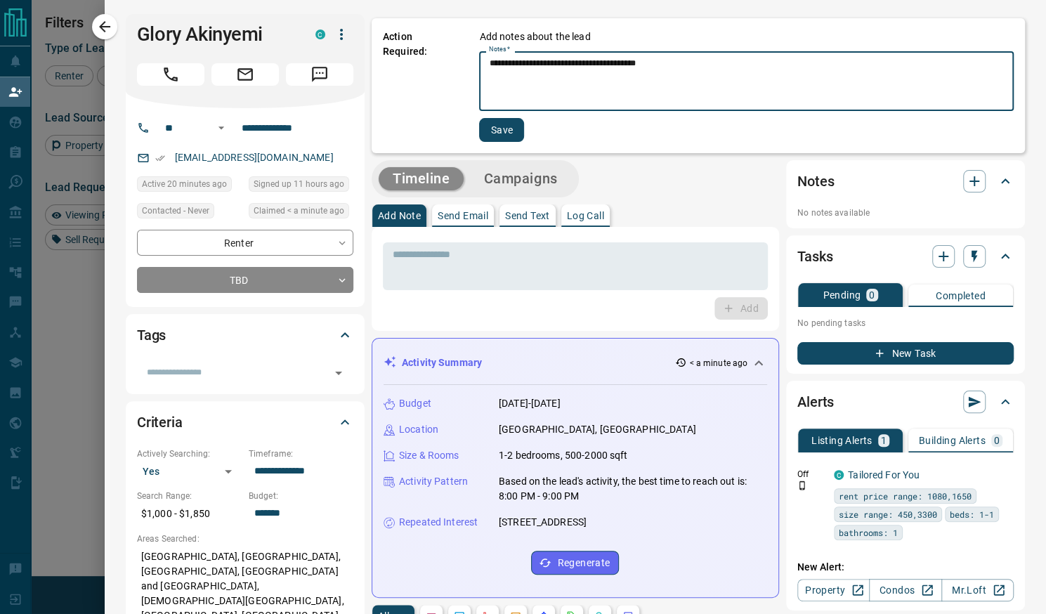
type textarea "**********"
click at [496, 117] on div "**********" at bounding box center [746, 86] width 535 height 112
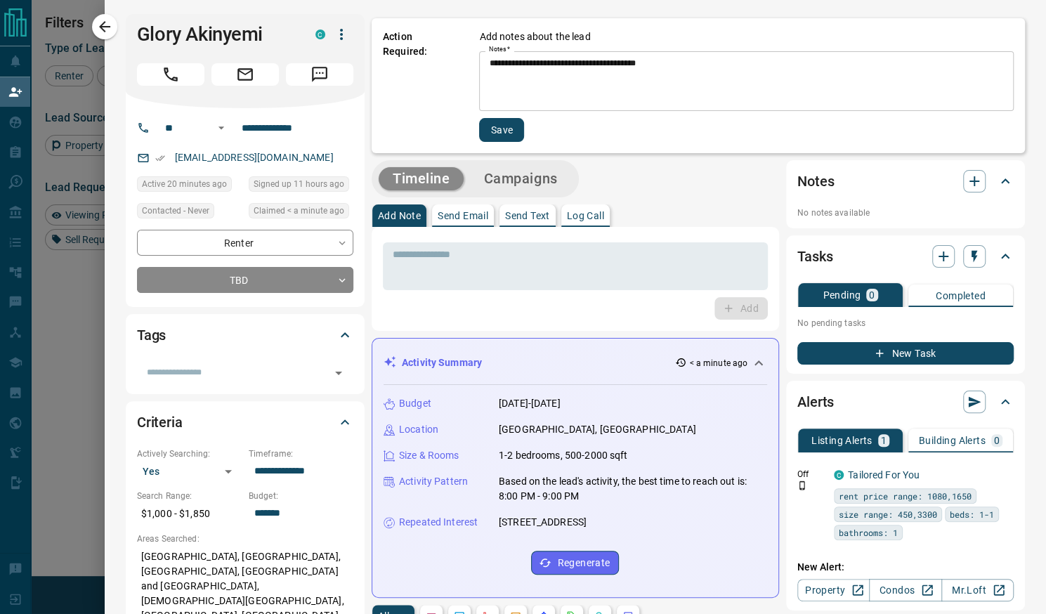
click at [496, 135] on button "Save" at bounding box center [501, 130] width 45 height 24
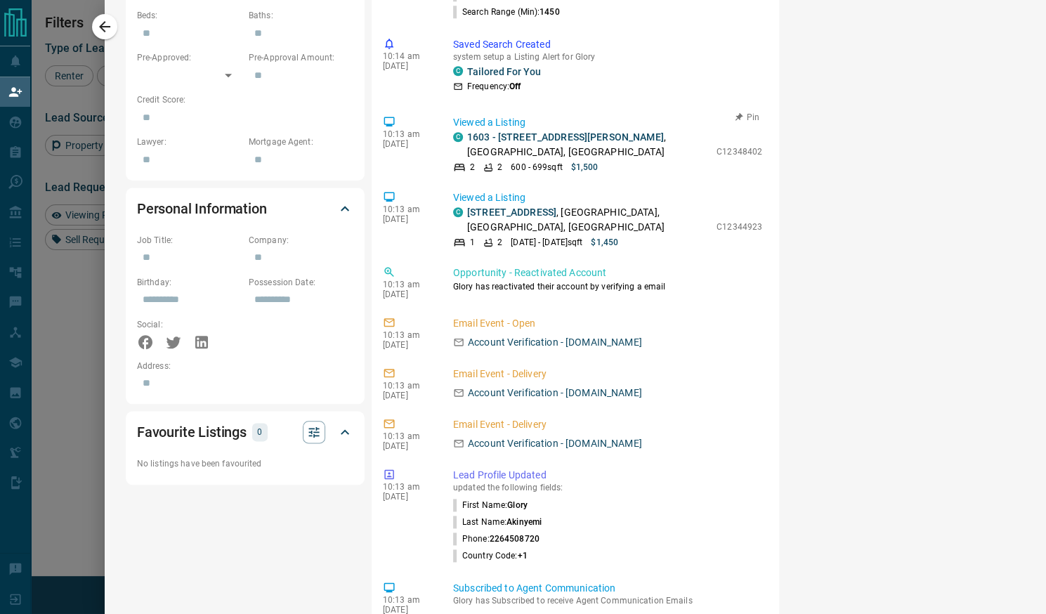
scroll to position [755, 0]
drag, startPoint x: 519, startPoint y: 508, endPoint x: 901, endPoint y: 477, distance: 383.5
click at [901, 477] on div "Notes No notes available Tasks Pending 0 Completed No pending tasks New Task Al…" at bounding box center [905, 91] width 239 height 1664
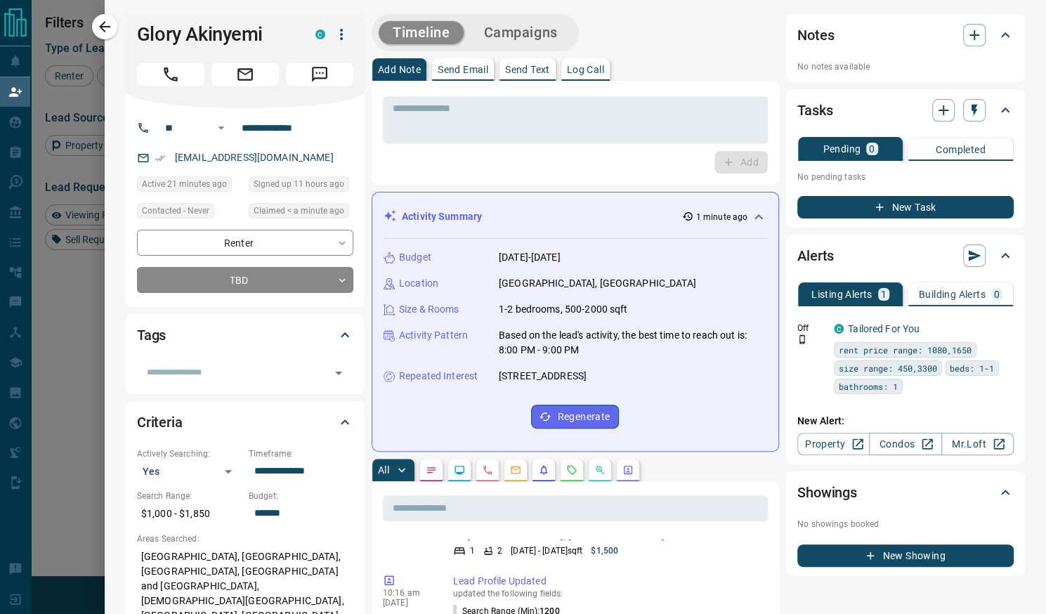
scroll to position [0, 0]
click at [304, 286] on body "Lead Transfers Claim Leads My Leads Tasks Opportunities Deals Campaigns Automat…" at bounding box center [523, 259] width 1046 height 519
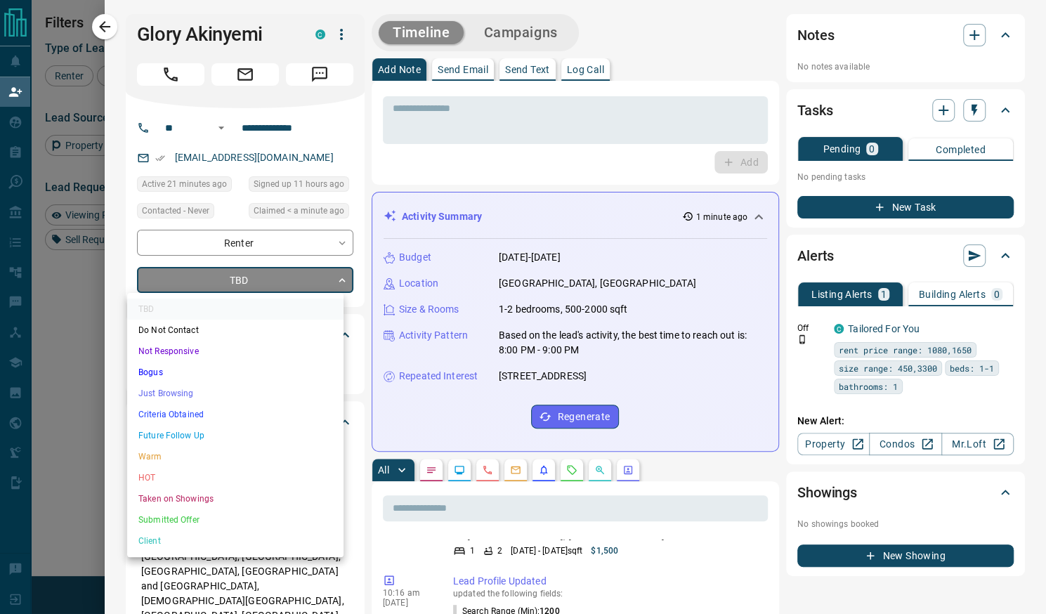
click at [232, 366] on li "Bogus" at bounding box center [235, 372] width 216 height 21
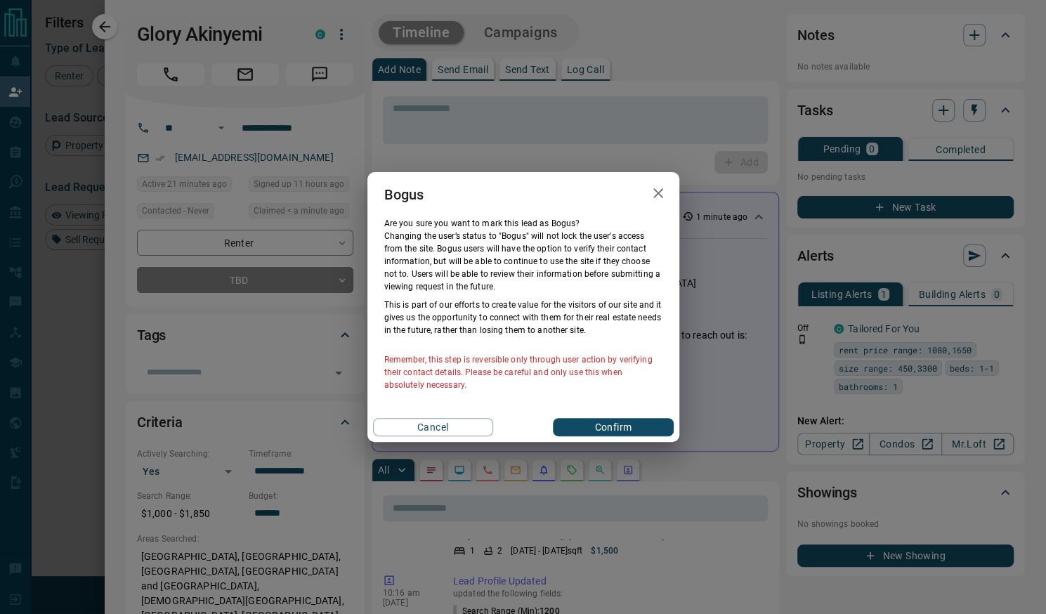
click at [606, 427] on button "Confirm" at bounding box center [613, 427] width 120 height 18
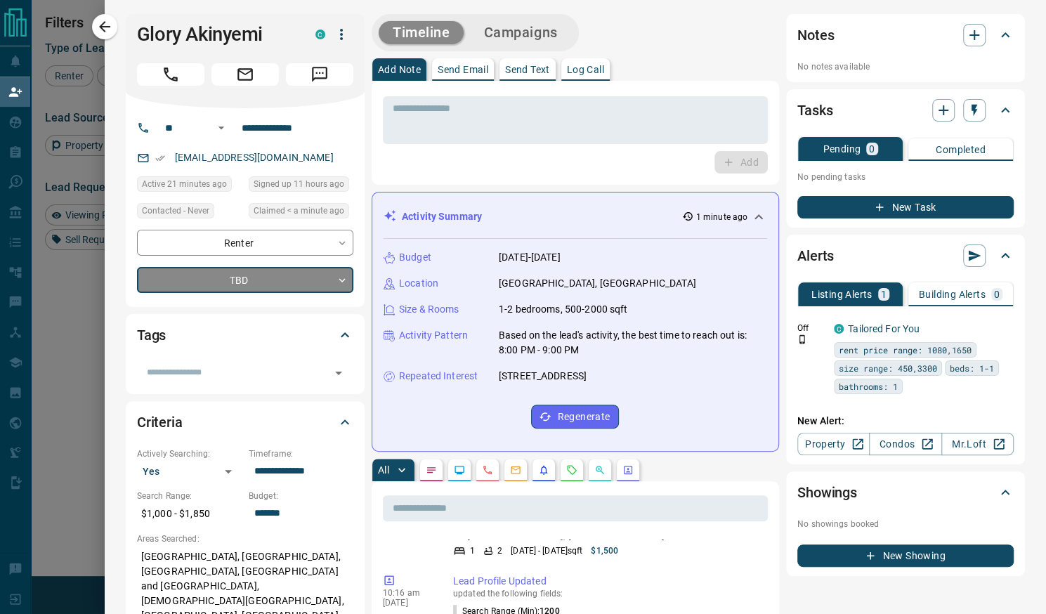
type input "**********"
type input "*"
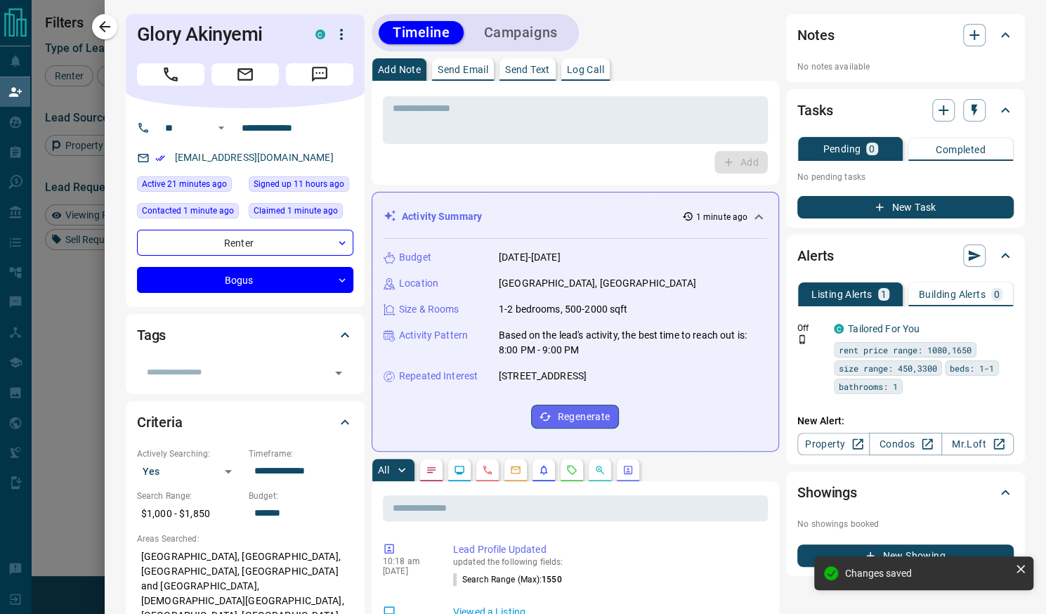
scroll to position [617, 0]
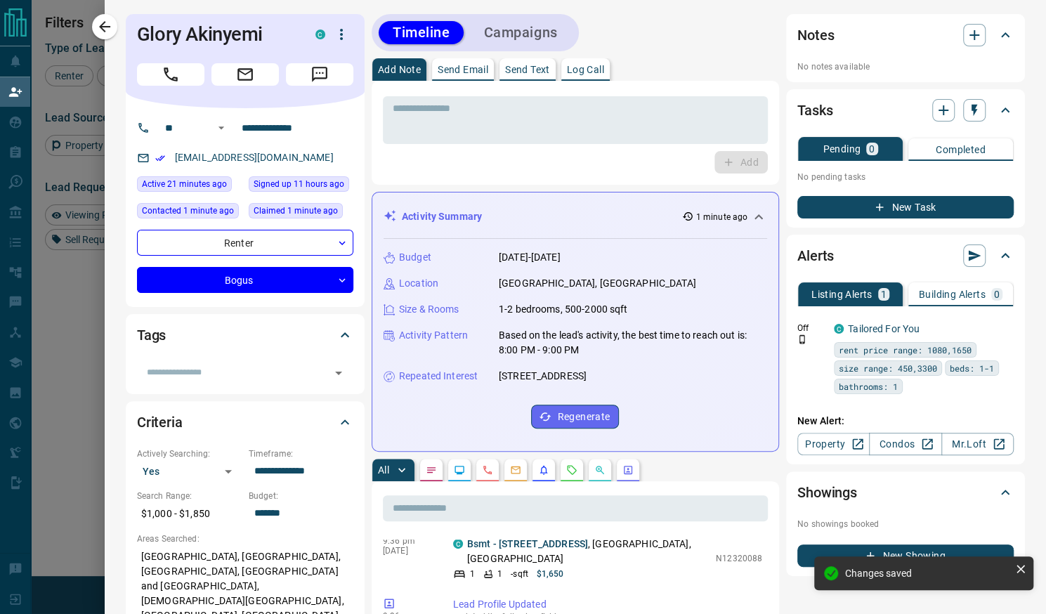
click at [450, 72] on p "Send Email" at bounding box center [463, 70] width 51 height 10
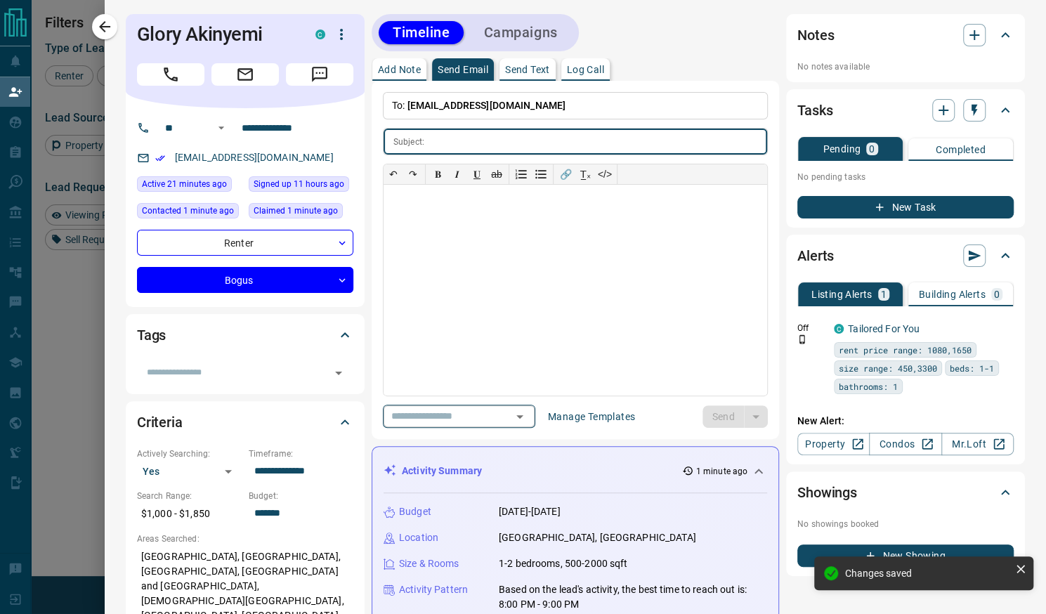
click at [525, 416] on icon "Open" at bounding box center [520, 416] width 17 height 17
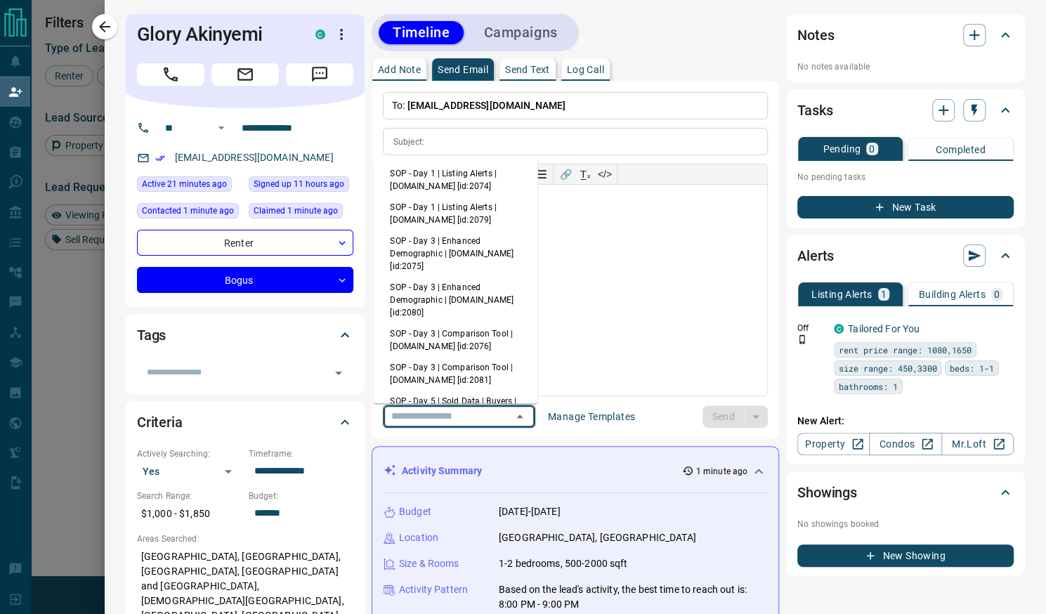
click at [448, 183] on li "SOP - Day 1 | Listing Alerts | [DOMAIN_NAME] [id:2074]" at bounding box center [455, 180] width 164 height 34
type input "**********"
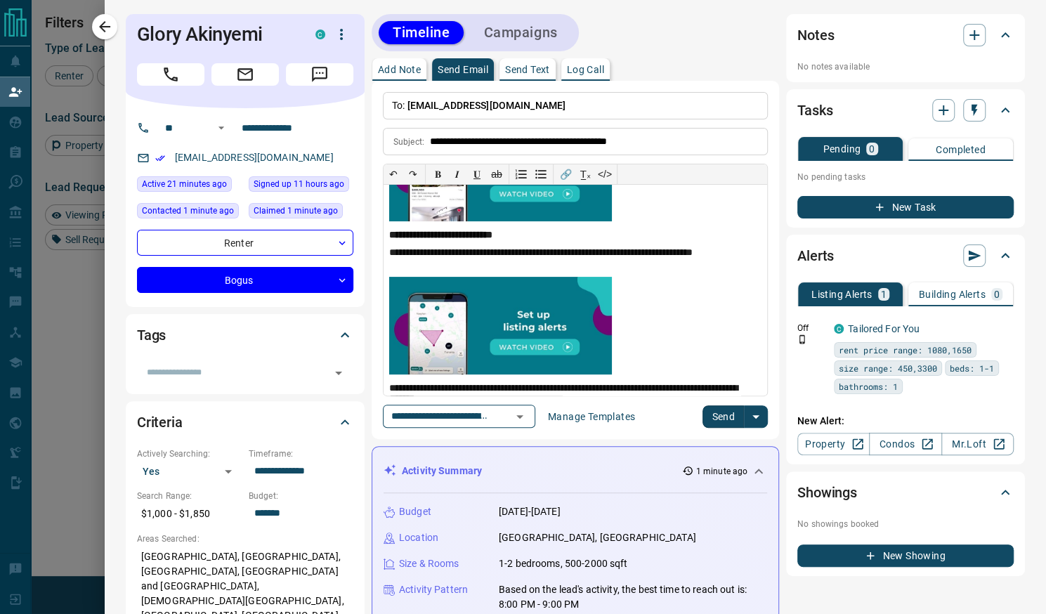
scroll to position [270, 0]
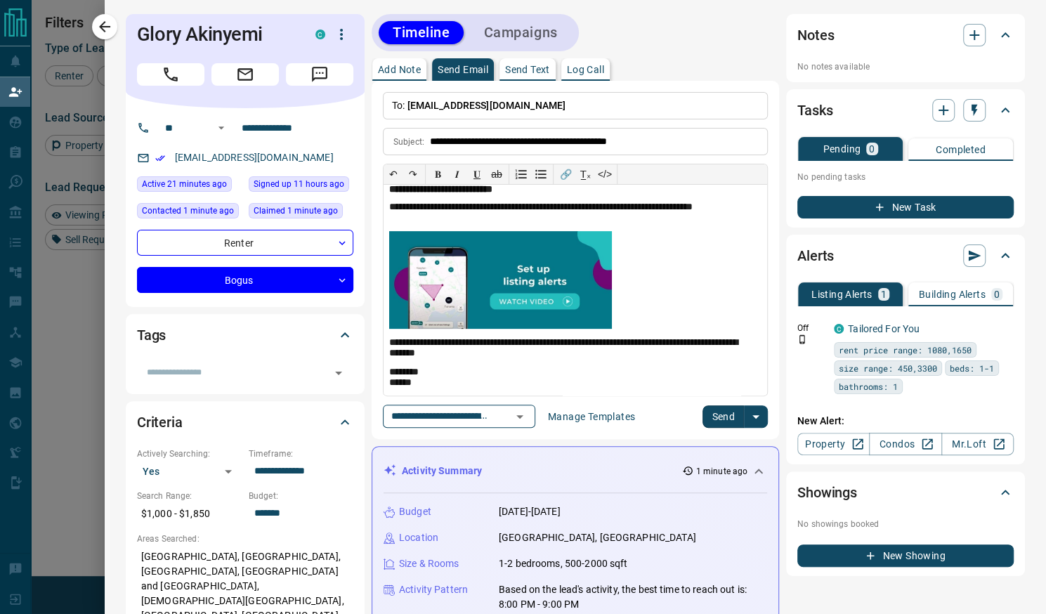
click at [708, 415] on button "Send" at bounding box center [723, 416] width 41 height 22
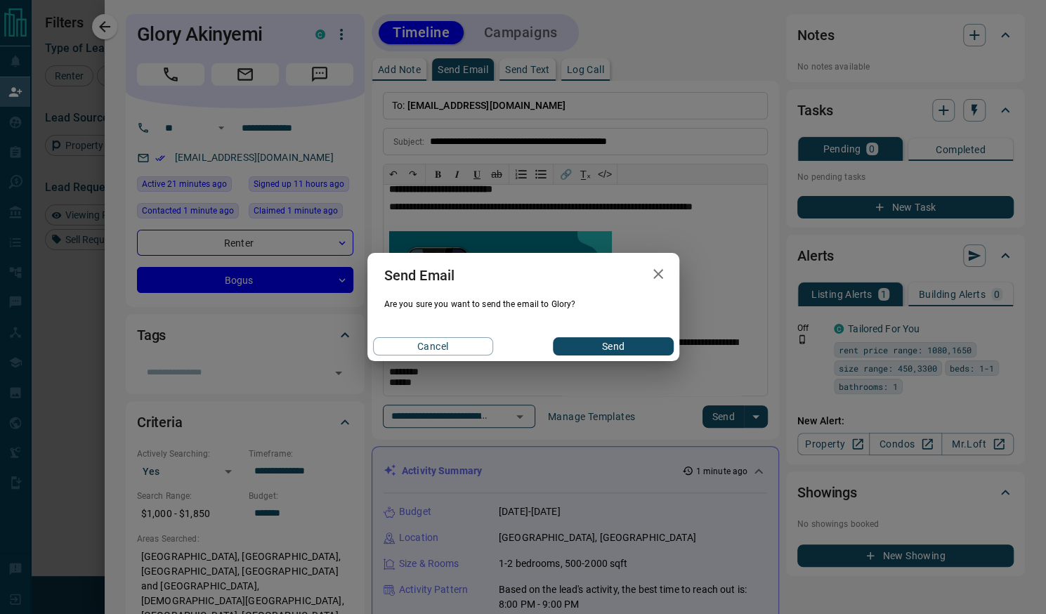
click at [637, 351] on button "Send" at bounding box center [613, 346] width 120 height 18
